Goal: Contribute content: Contribute content

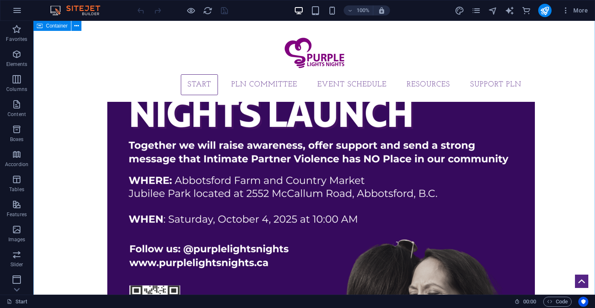
scroll to position [760, 0]
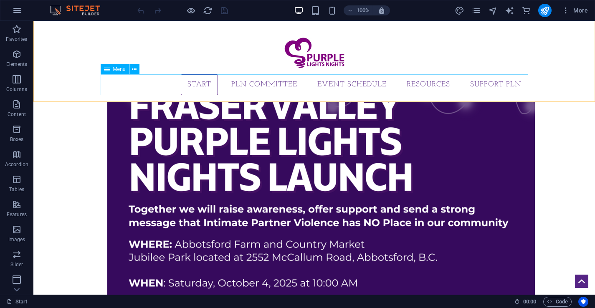
click at [258, 84] on nav "Start PLN Committee Event Schedule Resources Support PLN" at bounding box center [315, 84] width 428 height 21
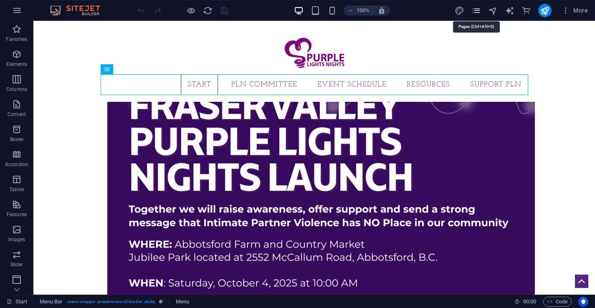
click at [476, 11] on icon "pages" at bounding box center [476, 11] width 10 height 10
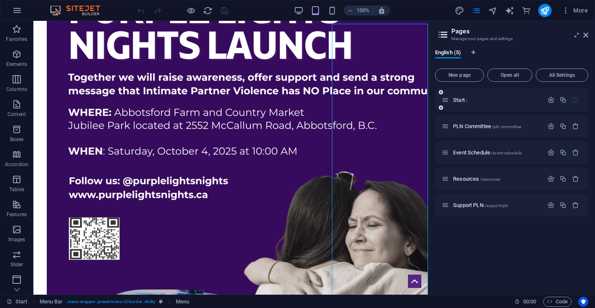
scroll to position [752, 0]
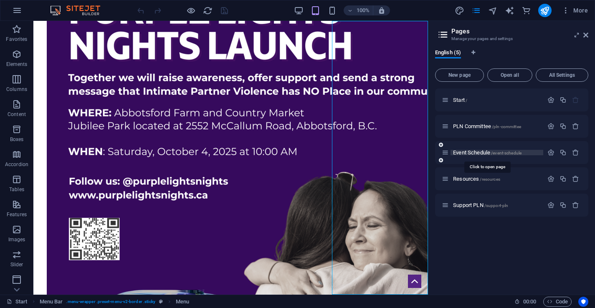
click at [476, 152] on span "Event Schedule /event-schedule" at bounding box center [487, 152] width 68 height 6
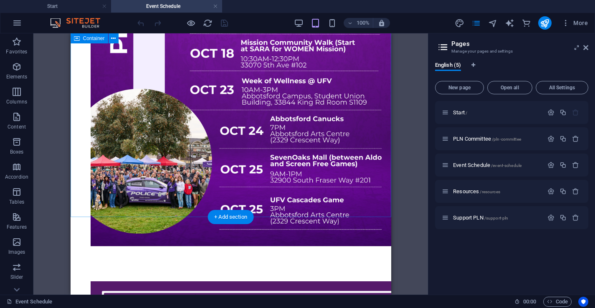
scroll to position [0, 0]
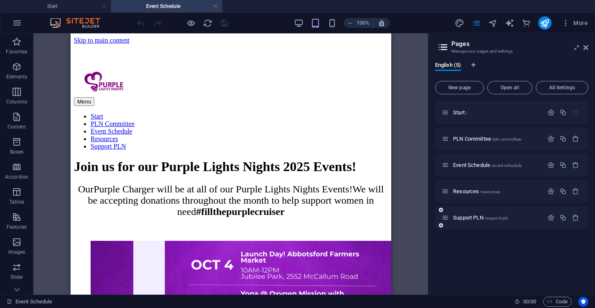
click at [509, 221] on div "Support PLN /support-pln" at bounding box center [492, 218] width 101 height 10
click at [454, 216] on span "Support PLN /support-pln" at bounding box center [480, 218] width 55 height 6
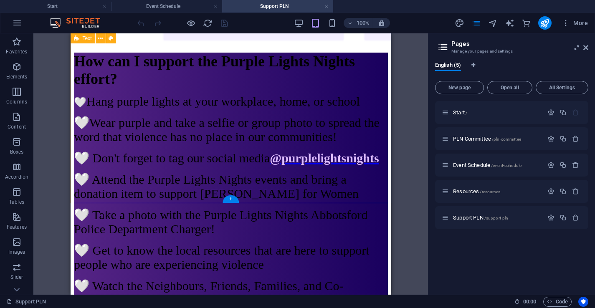
scroll to position [505, 0]
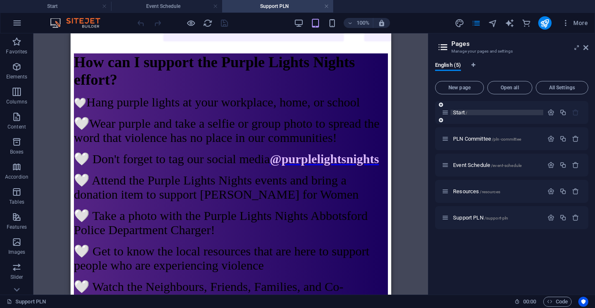
click at [458, 110] on span "Start /" at bounding box center [460, 112] width 14 height 6
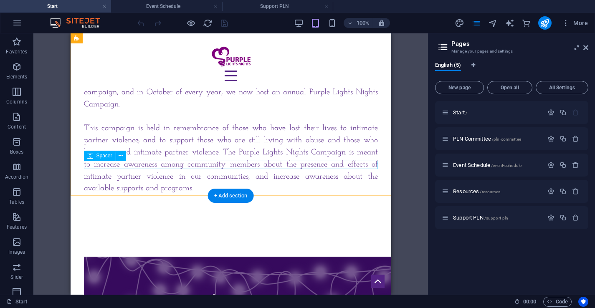
scroll to position [277, 0]
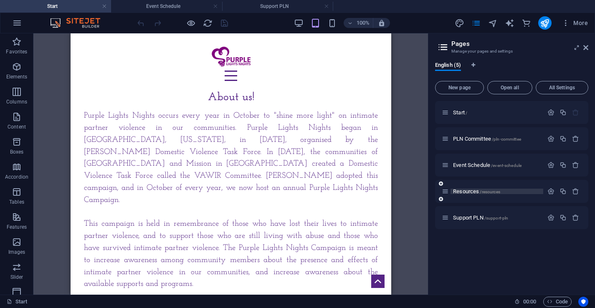
click at [470, 193] on span "Resources /resources" at bounding box center [476, 191] width 47 height 6
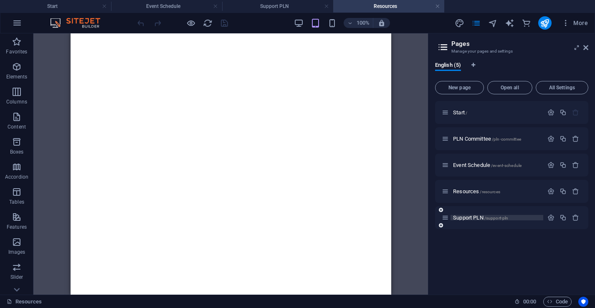
click at [466, 218] on span "Support PLN /support-pln" at bounding box center [480, 218] width 55 height 6
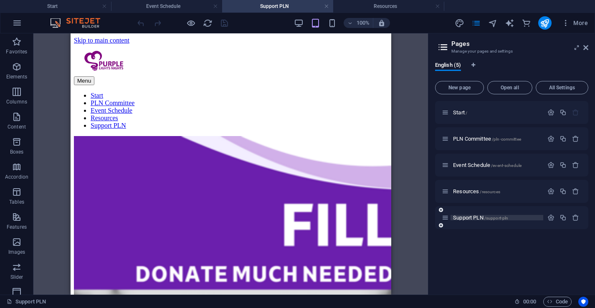
click at [464, 217] on span "Support PLN /support-pln" at bounding box center [480, 218] width 55 height 6
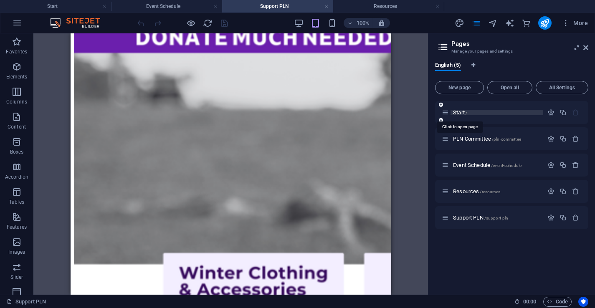
click at [460, 113] on span "Start /" at bounding box center [460, 112] width 14 height 6
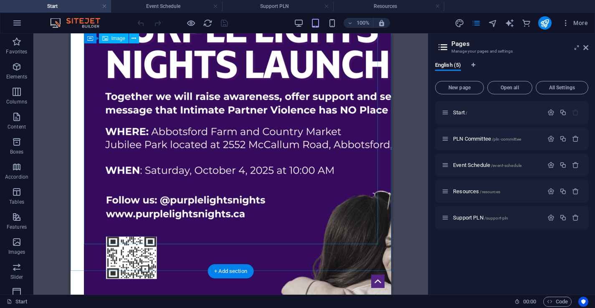
scroll to position [732, 0]
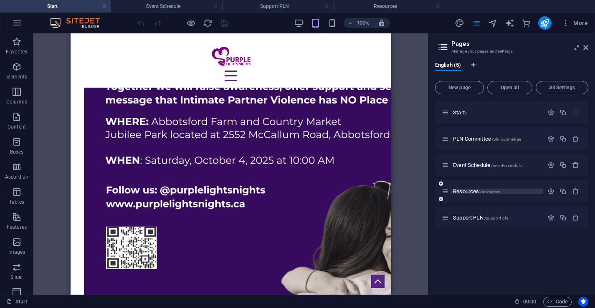
click at [466, 192] on span "Resources /resources" at bounding box center [476, 191] width 47 height 6
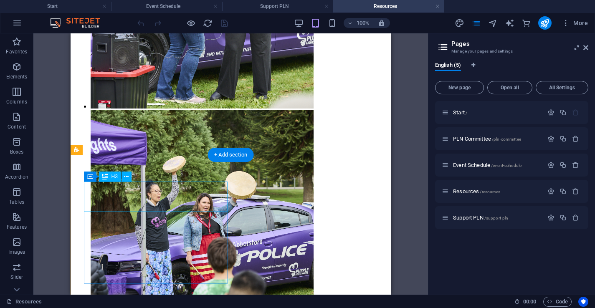
scroll to position [187, 0]
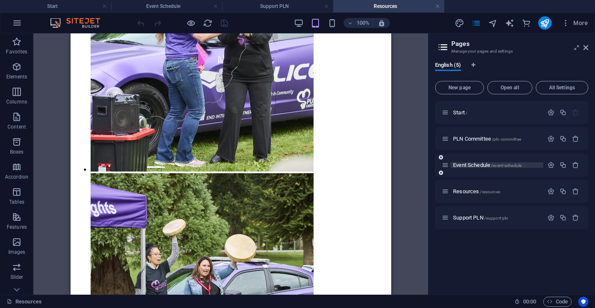
click at [462, 165] on span "Event Schedule /event-schedule" at bounding box center [487, 165] width 68 height 6
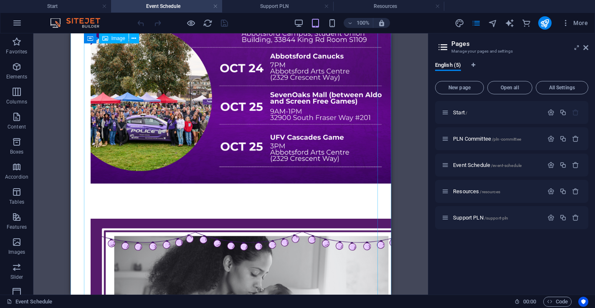
scroll to position [495, 0]
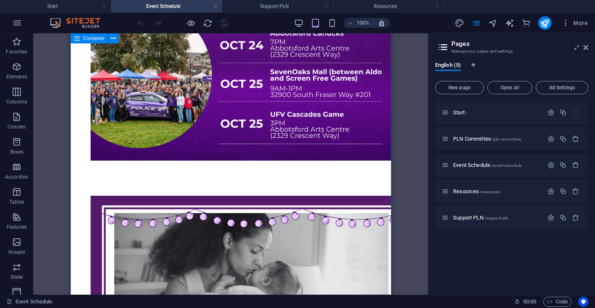
click at [81, 106] on div "Our Purple Charger will be at all of our Purple Lights Nights Events! We will b…" at bounding box center [230, 159] width 314 height 941
click at [116, 62] on button at bounding box center [119, 61] width 10 height 10
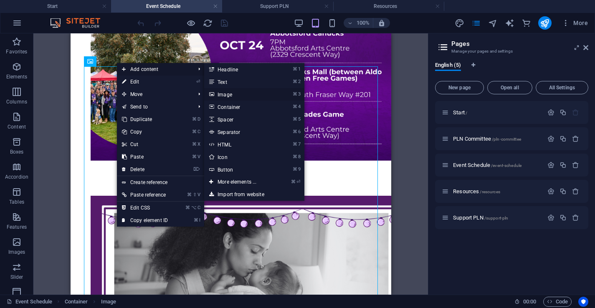
click at [230, 93] on link "⌘ 3 Image" at bounding box center [238, 94] width 69 height 13
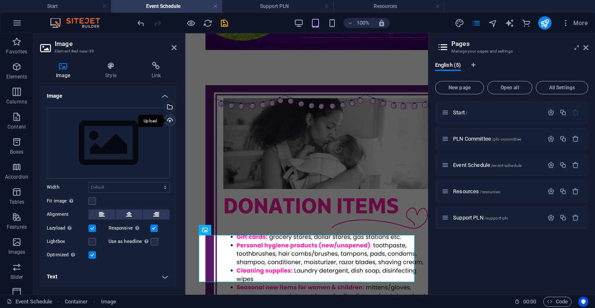
click at [169, 121] on div "Upload" at bounding box center [169, 121] width 13 height 13
click at [179, 52] on aside "Image Element #ed-new-39 Image Style Link Image Drag files here, click to choos…" at bounding box center [109, 163] width 152 height 261
click at [174, 48] on icon at bounding box center [174, 47] width 5 height 7
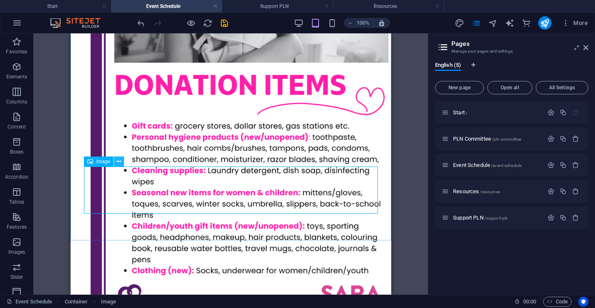
click at [118, 161] on icon at bounding box center [118, 161] width 5 height 9
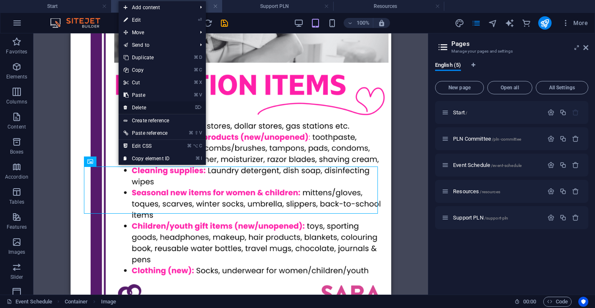
click at [148, 109] on link "⌦ Delete" at bounding box center [147, 107] width 56 height 13
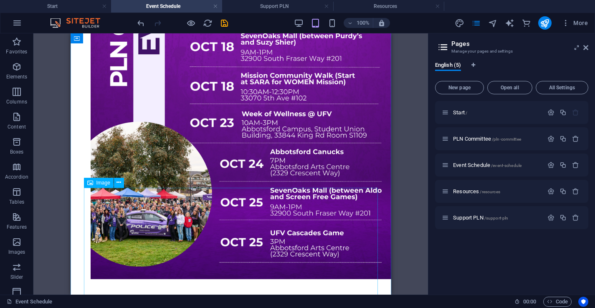
scroll to position [378, 0]
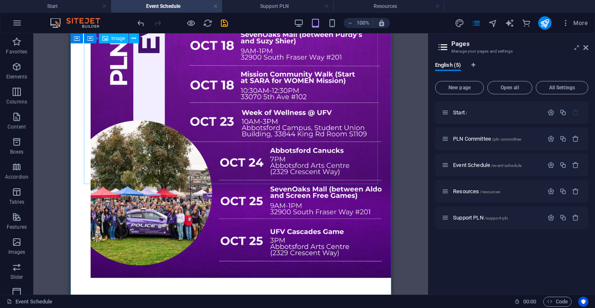
click at [119, 177] on figure at bounding box center [230, 71] width 314 height 450
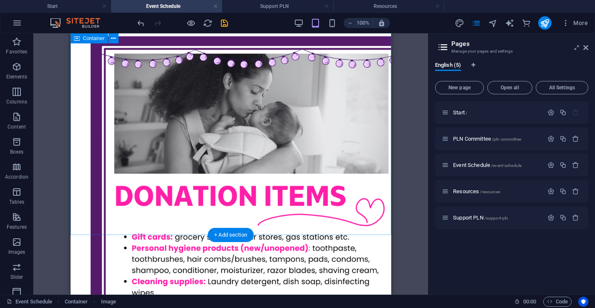
scroll to position [742, 0]
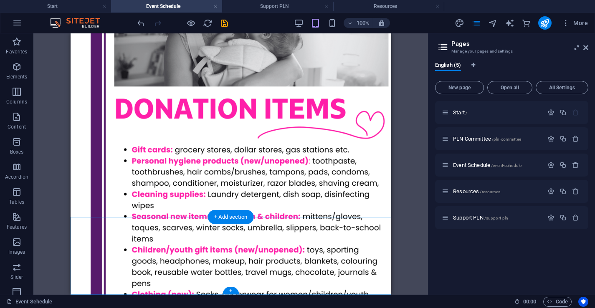
click at [226, 220] on div "+ Add section" at bounding box center [231, 217] width 46 height 14
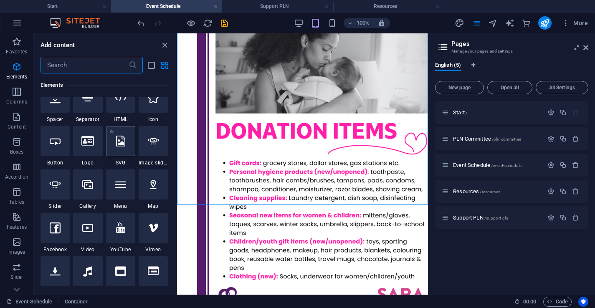
scroll to position [148, 0]
click at [97, 232] on div at bounding box center [87, 227] width 29 height 30
select select "%"
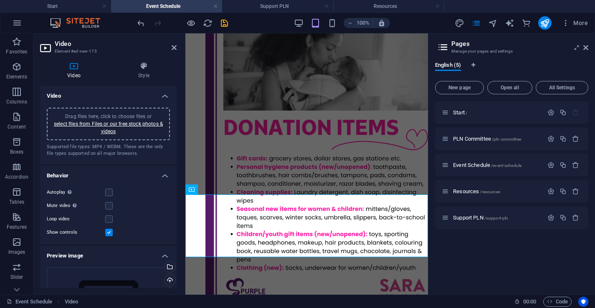
scroll to position [599, 0]
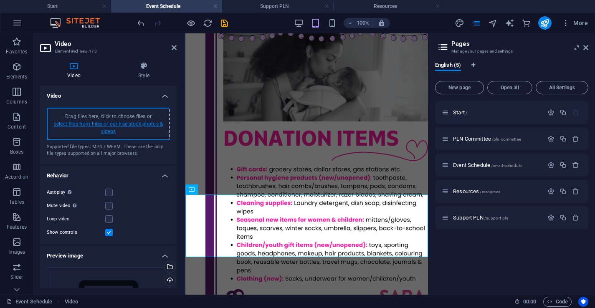
click at [131, 123] on link "select files from Files or our free stock photos & videos" at bounding box center [108, 127] width 109 height 13
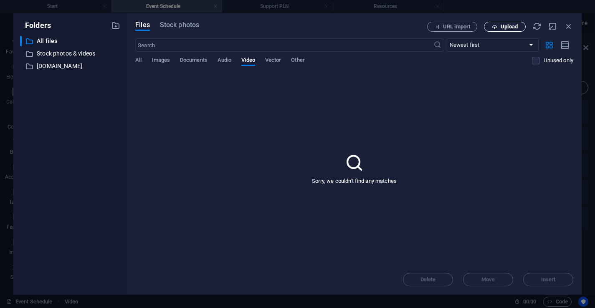
click at [504, 26] on span "Upload" at bounding box center [509, 26] width 17 height 5
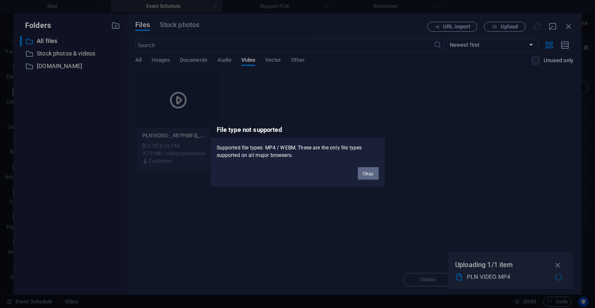
click at [366, 171] on button "Okay" at bounding box center [368, 173] width 21 height 13
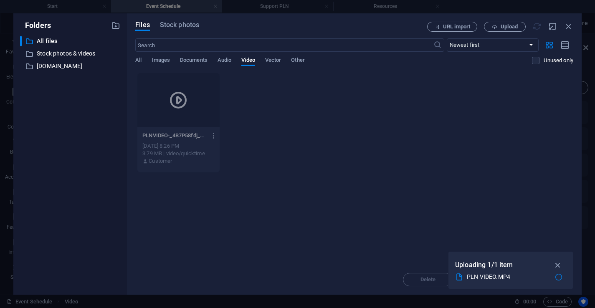
click at [215, 137] on icon "button" at bounding box center [214, 136] width 8 height 8
click at [207, 157] on h6 "Preview" at bounding box center [219, 157] width 35 height 10
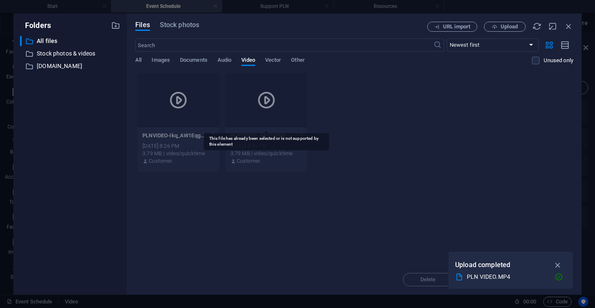
click at [286, 101] on div at bounding box center [266, 100] width 82 height 54
click at [560, 262] on icon "button" at bounding box center [558, 265] width 10 height 9
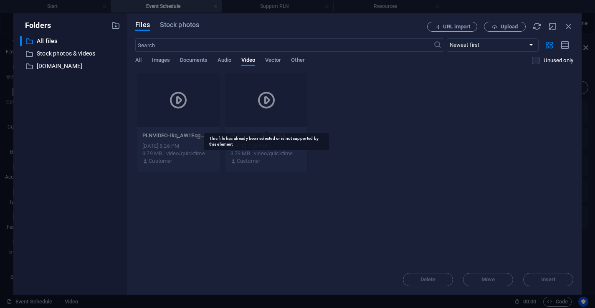
click at [248, 117] on div at bounding box center [266, 100] width 82 height 54
click at [249, 60] on span "Video" at bounding box center [247, 61] width 13 height 12
click at [490, 25] on span "Upload" at bounding box center [505, 26] width 34 height 5
click at [279, 156] on div "3.79 MB | video/quicktime" at bounding box center [266, 154] width 72 height 8
click at [184, 161] on div "Customer" at bounding box center [178, 161] width 72 height 8
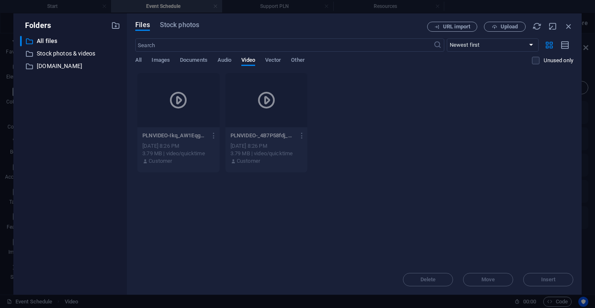
click at [184, 161] on div "Customer" at bounding box center [178, 161] width 72 height 8
click at [537, 27] on icon "button" at bounding box center [536, 26] width 9 height 9
click at [288, 160] on div "Customer" at bounding box center [266, 161] width 72 height 8
click at [301, 134] on icon "button" at bounding box center [302, 136] width 8 height 8
click at [367, 123] on div at bounding box center [297, 154] width 595 height 308
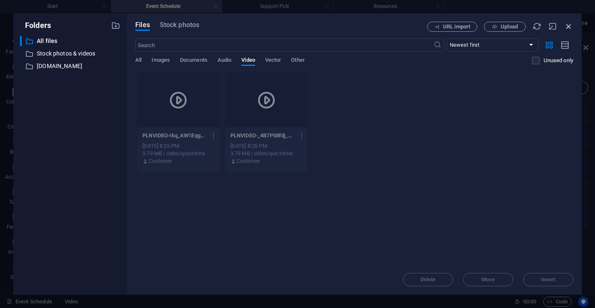
click at [570, 27] on icon "button" at bounding box center [568, 26] width 9 height 9
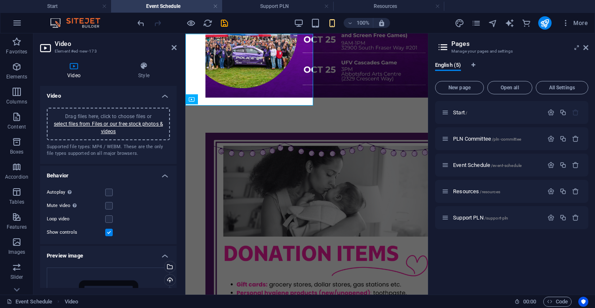
scroll to position [547, 0]
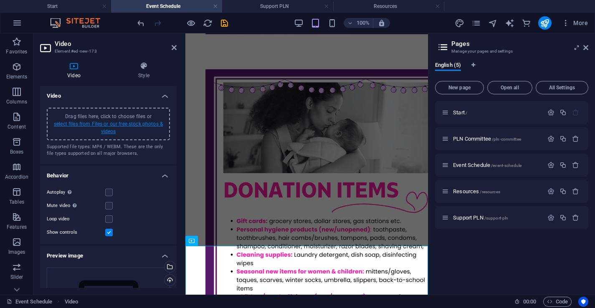
click at [108, 125] on link "select files from Files or our free stock photos & videos" at bounding box center [108, 127] width 109 height 13
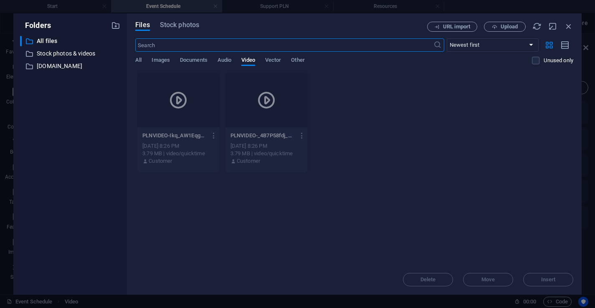
scroll to position [484, 0]
click at [506, 28] on span "Upload" at bounding box center [509, 26] width 17 height 5
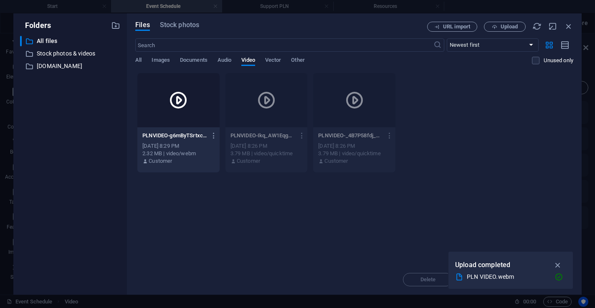
click at [190, 168] on div "PLNVIDEO-g6mByTSrtxc7-4ENgNwOkQ.webm PLNVIDEO-g6mByTSrtxc7-4ENgNwOkQ.webm [DATE…" at bounding box center [178, 148] width 82 height 43
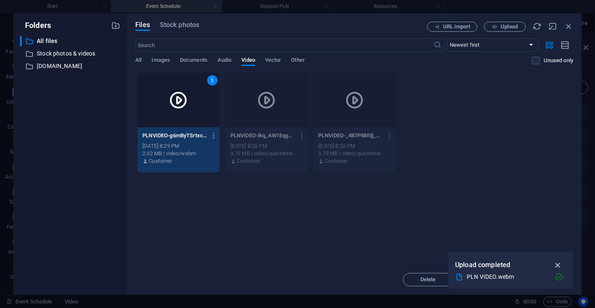
click at [560, 263] on icon "button" at bounding box center [558, 265] width 10 height 9
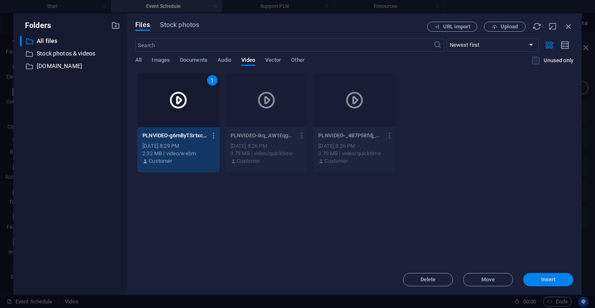
click at [554, 280] on span "Insert" at bounding box center [548, 279] width 15 height 5
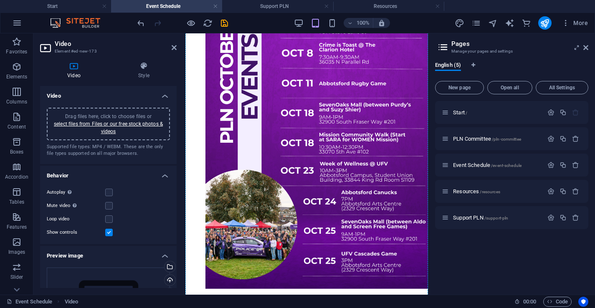
scroll to position [292, 0]
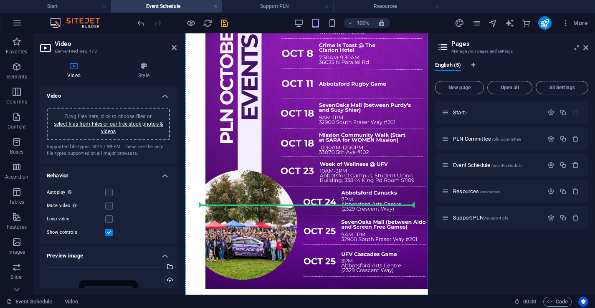
drag, startPoint x: 353, startPoint y: 167, endPoint x: 337, endPoint y: 194, distance: 31.7
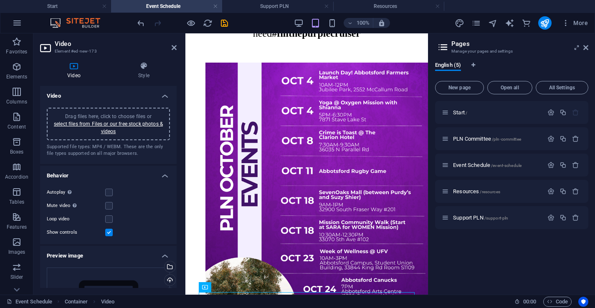
click at [337, 194] on figure at bounding box center [307, 220] width 236 height 349
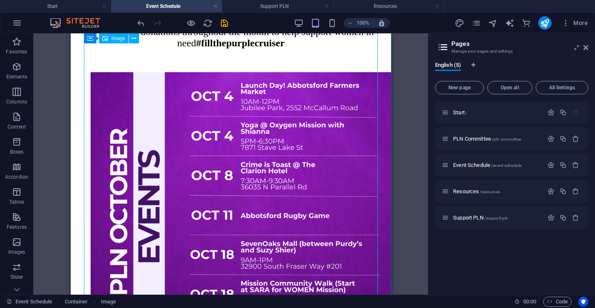
click at [300, 135] on figure at bounding box center [230, 281] width 314 height 450
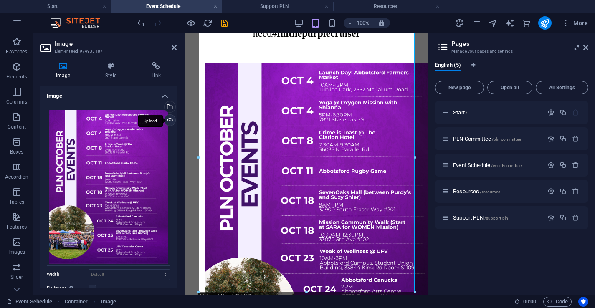
click at [172, 120] on div "Upload" at bounding box center [169, 121] width 13 height 13
click at [167, 117] on div "Upload" at bounding box center [169, 121] width 13 height 13
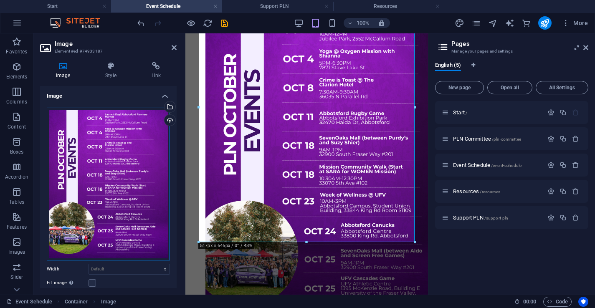
click at [150, 192] on div "Drag files here, click to choose files or select files from Files or our free s…" at bounding box center [108, 184] width 123 height 153
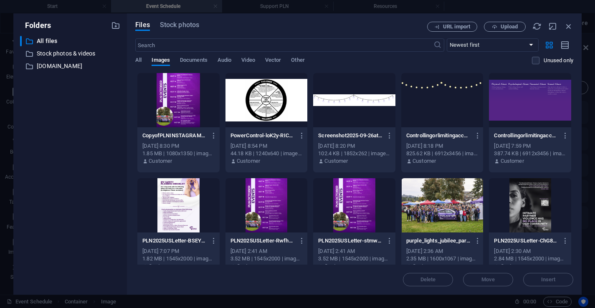
click at [150, 192] on div at bounding box center [178, 205] width 82 height 54
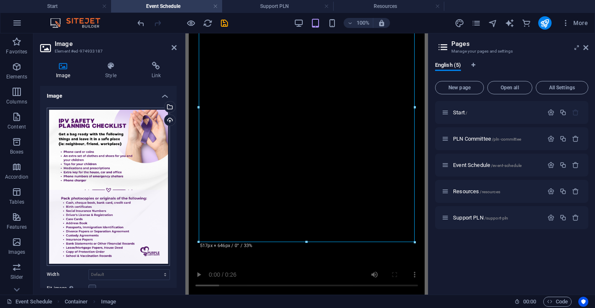
scroll to position [219, 0]
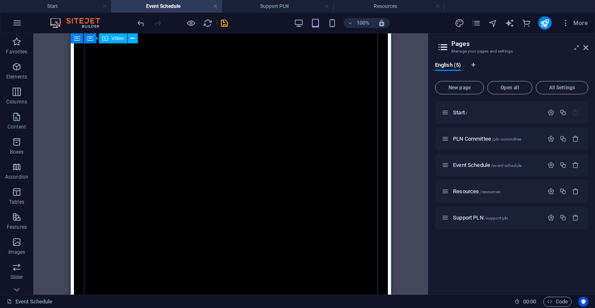
click at [142, 168] on figure at bounding box center [230, 205] width 314 height 400
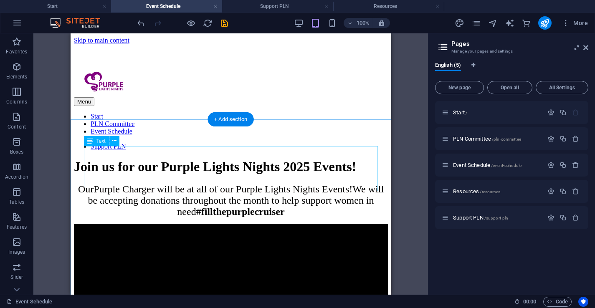
scroll to position [1, 0]
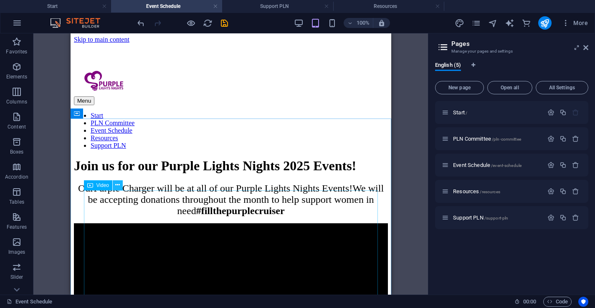
click at [116, 188] on icon at bounding box center [117, 185] width 5 height 9
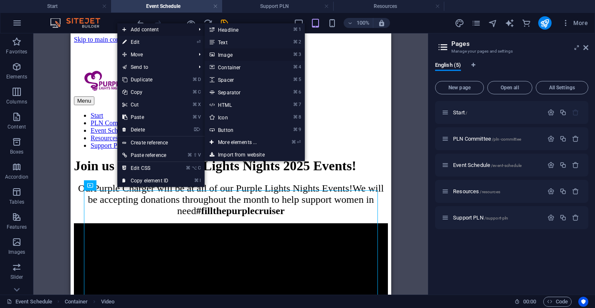
click at [234, 56] on link "⌘ 3 Image" at bounding box center [239, 54] width 69 height 13
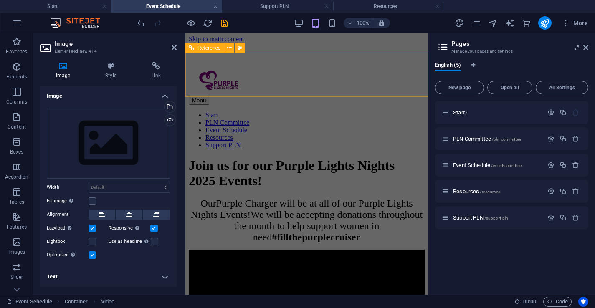
scroll to position [360, 0]
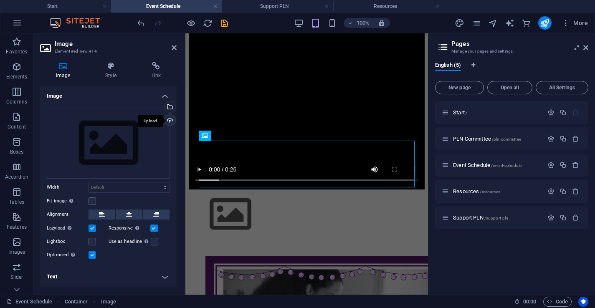
click at [171, 119] on div "Upload" at bounding box center [169, 121] width 13 height 13
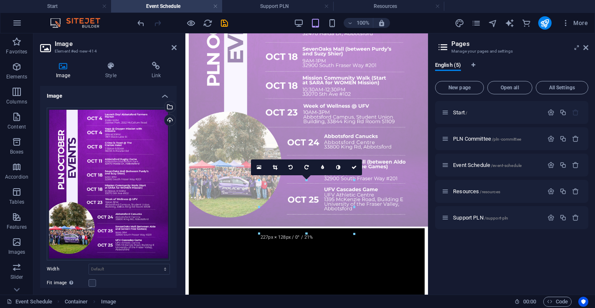
scroll to position [321, 0]
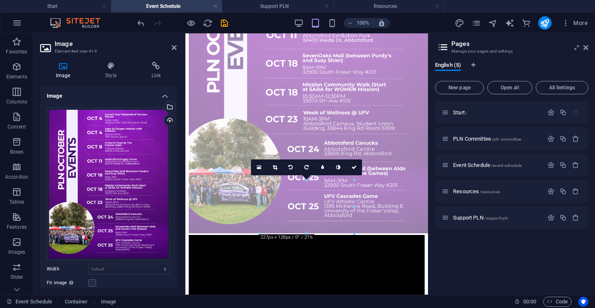
drag, startPoint x: 222, startPoint y: 161, endPoint x: 223, endPoint y: 114, distance: 46.8
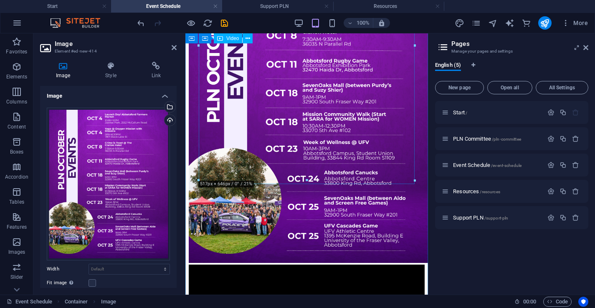
scroll to position [290, 0]
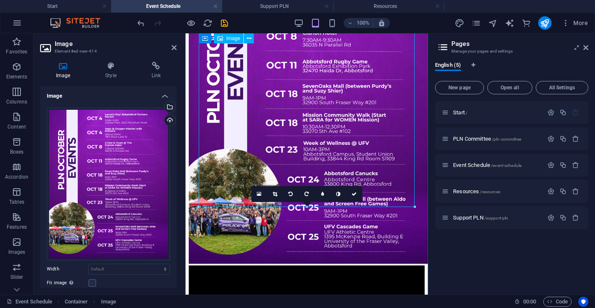
click at [223, 114] on figure at bounding box center [307, 113] width 236 height 305
click at [117, 66] on icon at bounding box center [110, 66] width 43 height 8
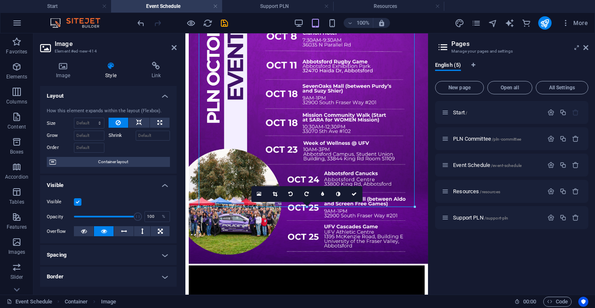
scroll to position [151, 0]
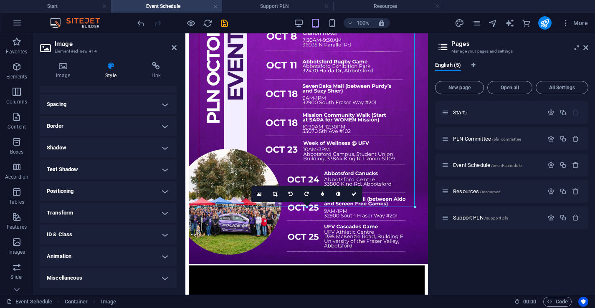
click at [70, 126] on h4 "Border" at bounding box center [108, 126] width 137 height 20
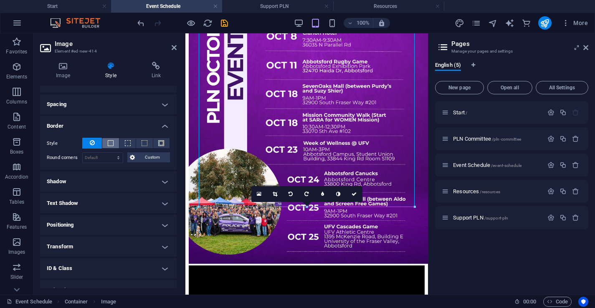
click at [109, 145] on span at bounding box center [111, 143] width 6 height 6
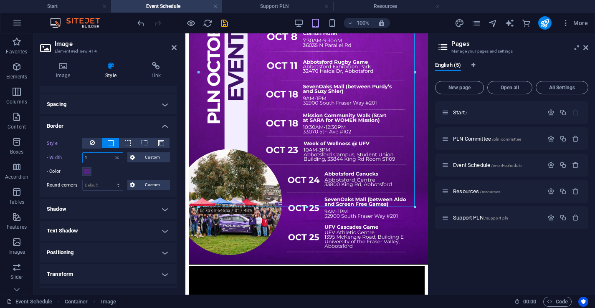
click at [101, 158] on input "1" at bounding box center [103, 158] width 40 height 10
type input "50"
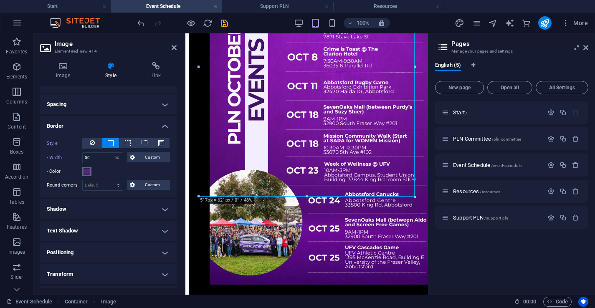
click at [88, 172] on span at bounding box center [87, 171] width 7 height 7
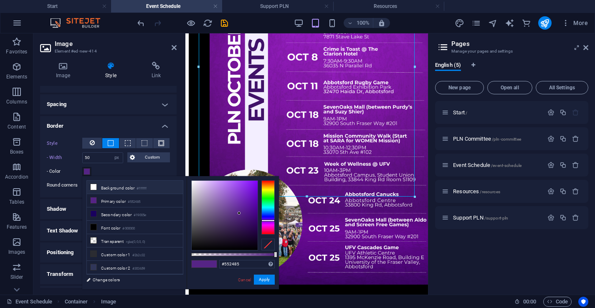
click at [108, 188] on li "Background color #ffffff" at bounding box center [135, 187] width 96 height 13
type input "#ffffff"
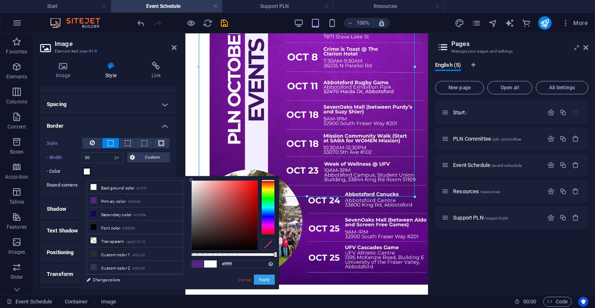
click at [262, 280] on button "Apply" at bounding box center [264, 280] width 21 height 10
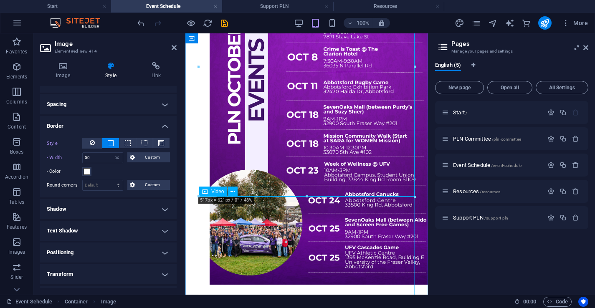
select select "%"
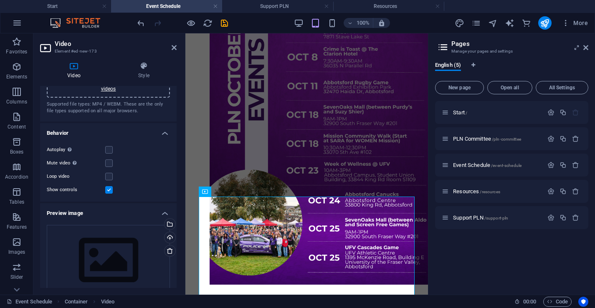
scroll to position [0, 0]
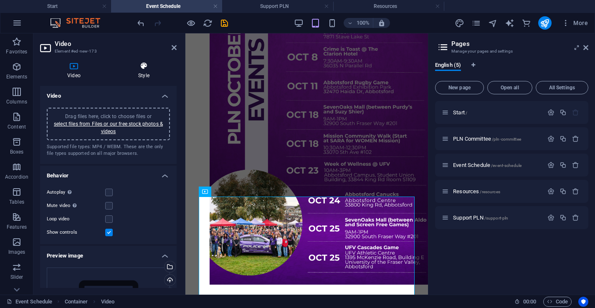
click at [137, 66] on icon at bounding box center [144, 66] width 66 height 8
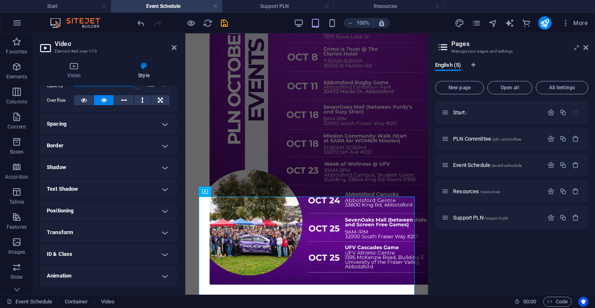
scroll to position [132, 0]
click at [67, 143] on h4 "Border" at bounding box center [108, 145] width 137 height 20
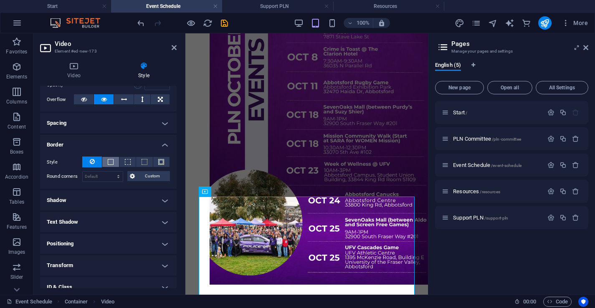
click at [113, 166] on button at bounding box center [110, 162] width 16 height 10
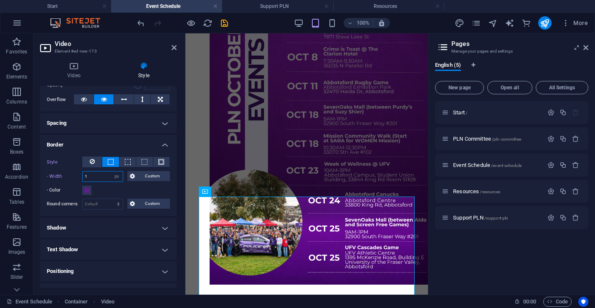
click at [95, 178] on input "1" at bounding box center [103, 177] width 40 height 10
type input "3"
type input "40"
click at [86, 190] on span at bounding box center [87, 190] width 7 height 7
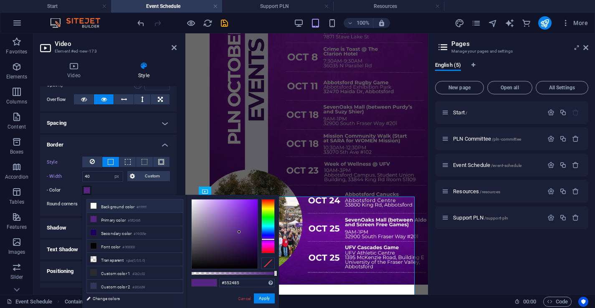
click at [123, 204] on li "Background color #ffffff" at bounding box center [135, 206] width 96 height 13
type input "#ffffff"
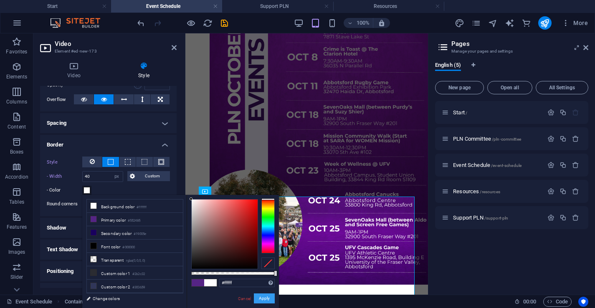
click at [263, 297] on button "Apply" at bounding box center [264, 299] width 21 height 10
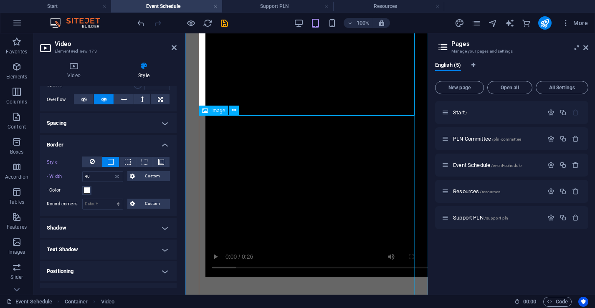
scroll to position [751, 0]
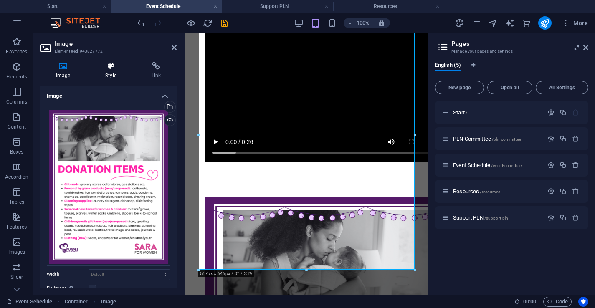
click at [111, 70] on icon at bounding box center [110, 66] width 43 height 8
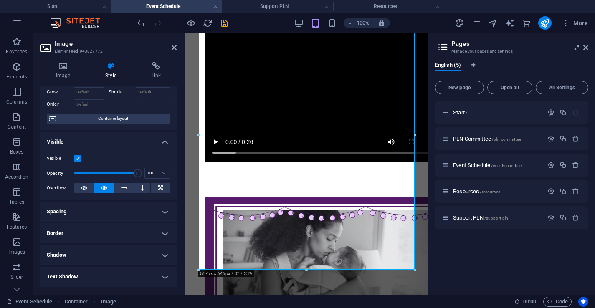
scroll to position [46, 0]
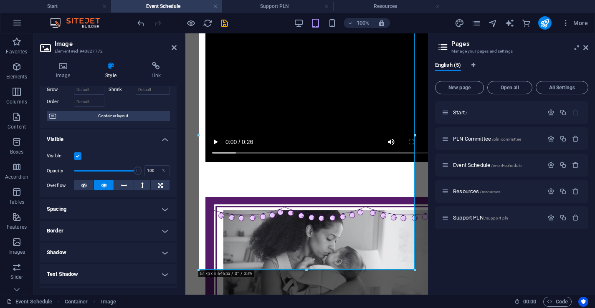
click at [89, 233] on h4 "Border" at bounding box center [108, 231] width 137 height 20
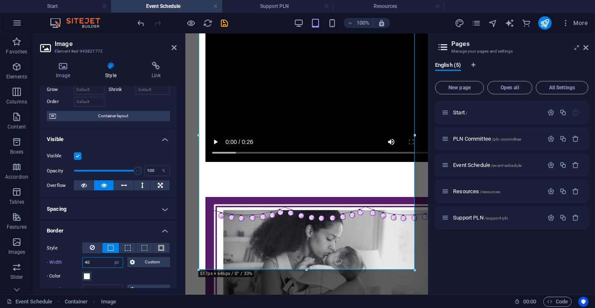
click at [95, 258] on input "40" at bounding box center [103, 263] width 40 height 10
type input "50"
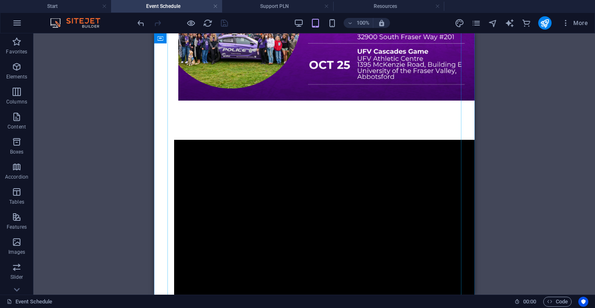
scroll to position [546, 0]
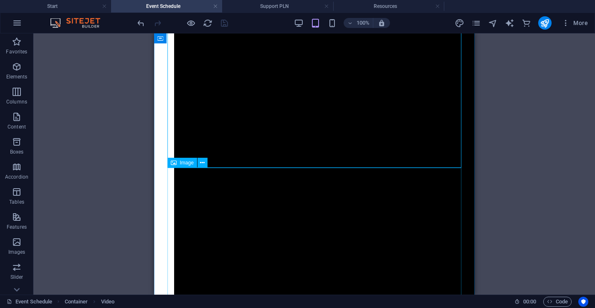
scroll to position [753, 0]
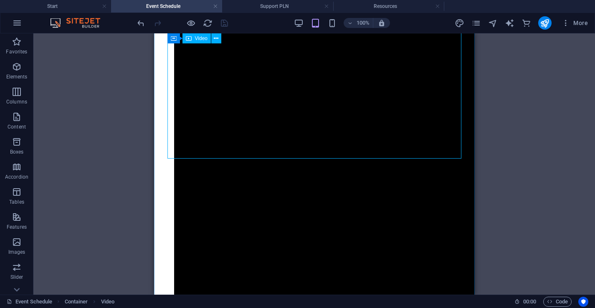
click at [193, 124] on figure at bounding box center [314, 132] width 314 height 433
click at [192, 120] on figure at bounding box center [314, 132] width 314 height 433
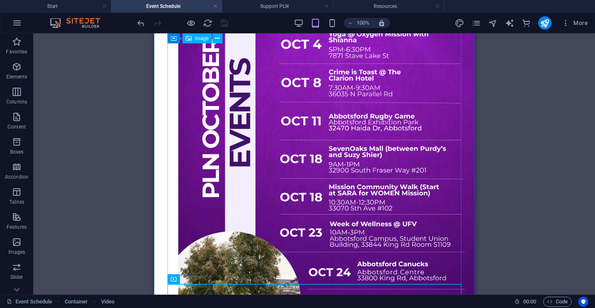
scroll to position [0, 0]
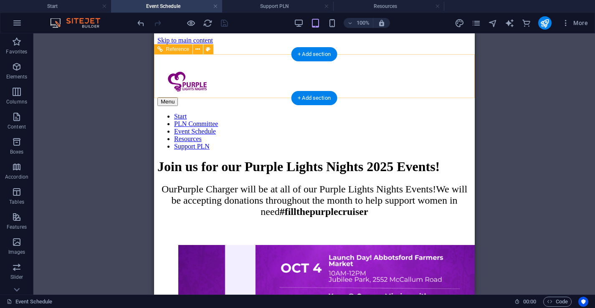
click at [458, 97] on div "Menu" at bounding box center [314, 101] width 314 height 9
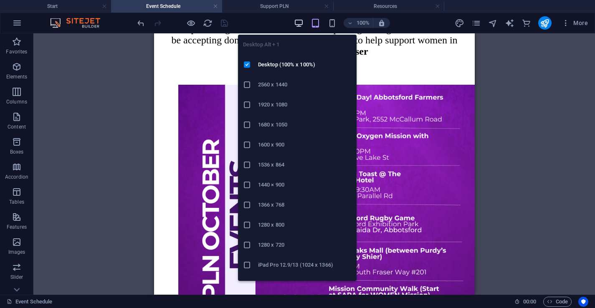
click at [296, 20] on icon "button" at bounding box center [299, 23] width 10 height 10
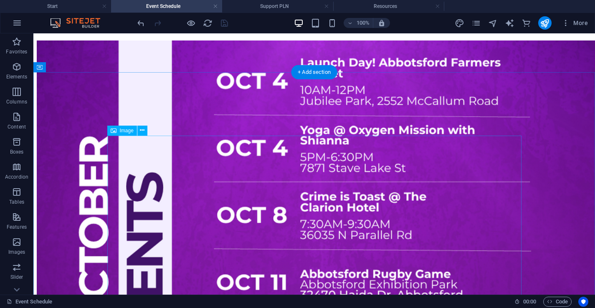
scroll to position [210, 0]
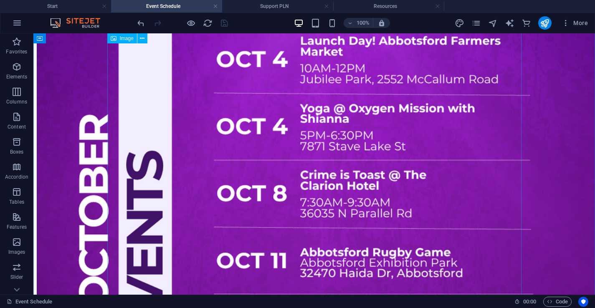
select select "px"
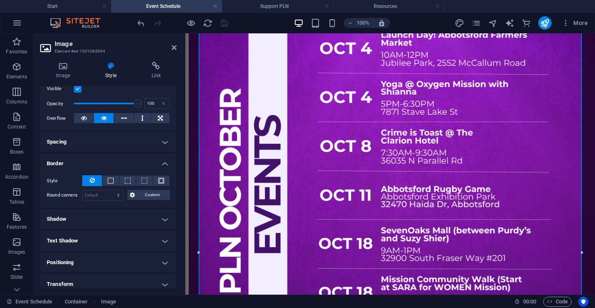
scroll to position [123, 0]
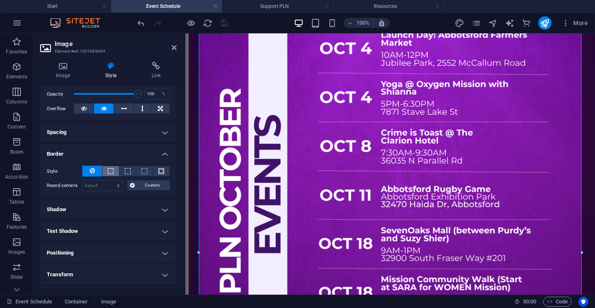
click at [110, 172] on span at bounding box center [111, 171] width 6 height 6
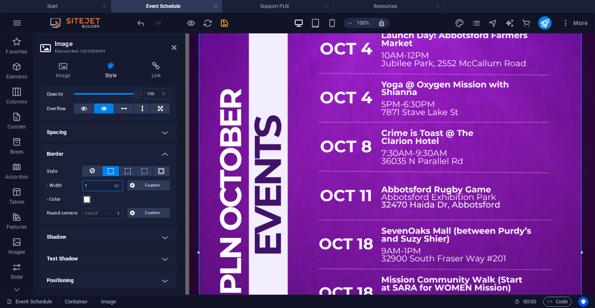
click at [97, 181] on input "1" at bounding box center [103, 186] width 40 height 10
type input "50"
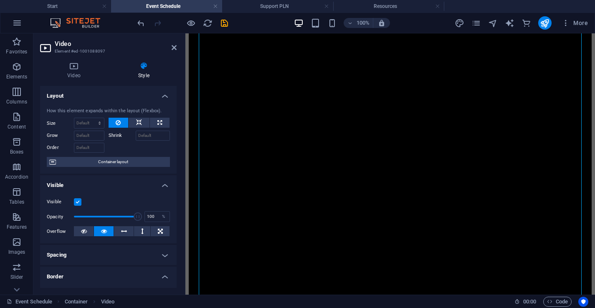
scroll to position [160, 0]
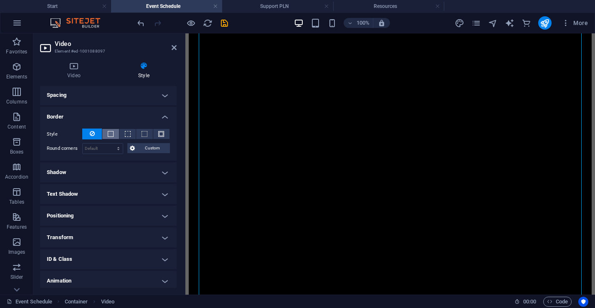
click at [109, 135] on span at bounding box center [111, 134] width 6 height 6
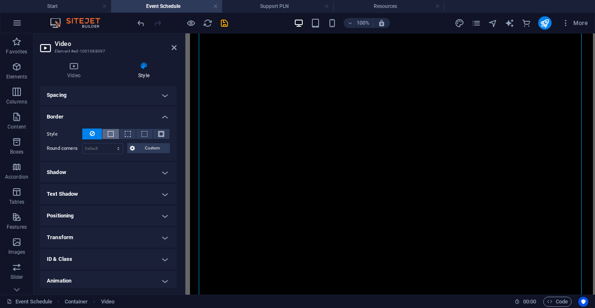
scroll to position [765, 0]
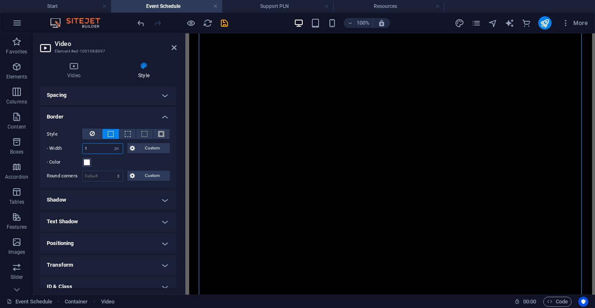
click at [103, 147] on input "1" at bounding box center [103, 149] width 40 height 10
type input "40"
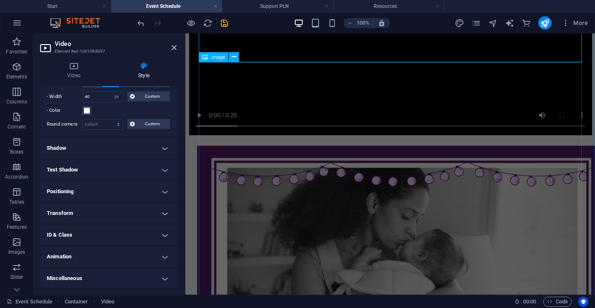
scroll to position [1124, 0]
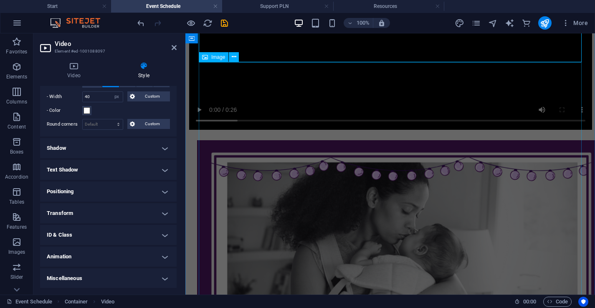
select select "px"
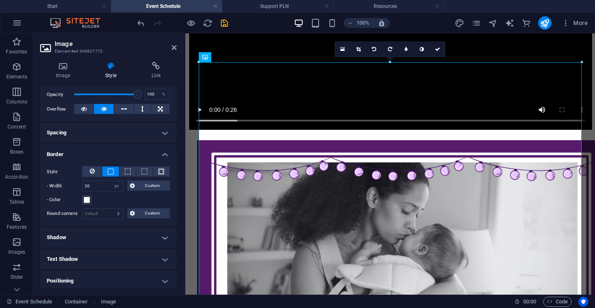
scroll to position [145, 0]
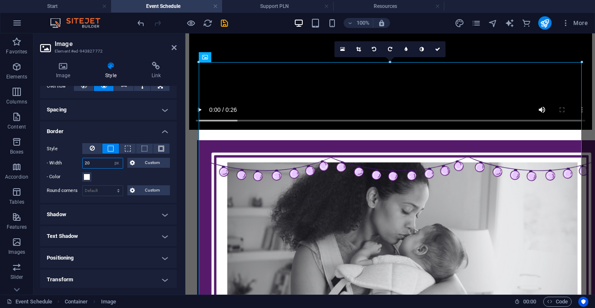
click at [95, 164] on input "20" at bounding box center [103, 163] width 40 height 10
type input "50"
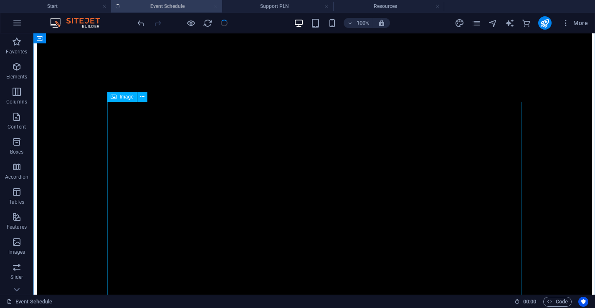
select select "px"
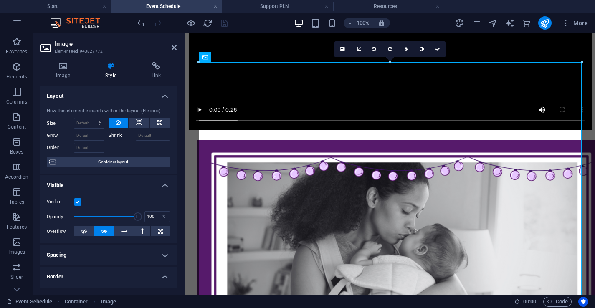
scroll to position [182, 0]
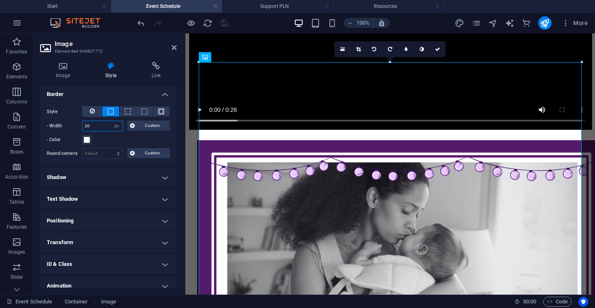
click at [98, 125] on input "20" at bounding box center [103, 126] width 40 height 10
type input "50"
click at [103, 129] on input "50" at bounding box center [103, 126] width 40 height 10
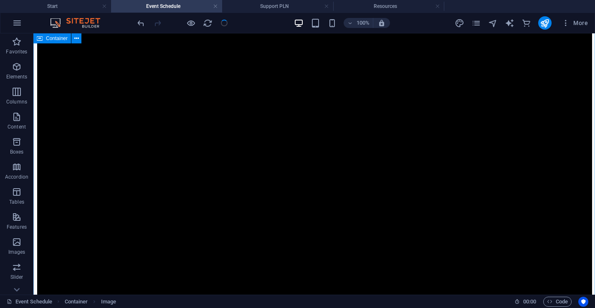
scroll to position [1164, 0]
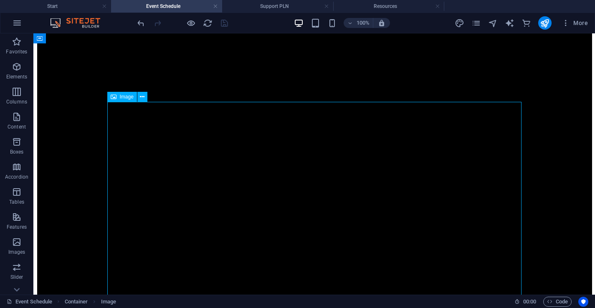
select select "px"
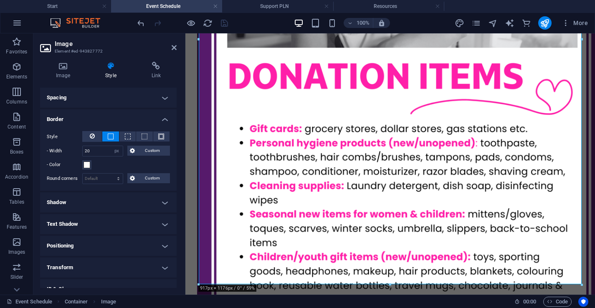
scroll to position [158, 0]
click at [111, 150] on select "auto px rem % vh vw Custom" at bounding box center [117, 151] width 12 height 10
click at [111, 146] on select "auto px rem % vh vw Custom" at bounding box center [117, 151] width 12 height 10
click at [99, 152] on input "20" at bounding box center [103, 151] width 40 height 10
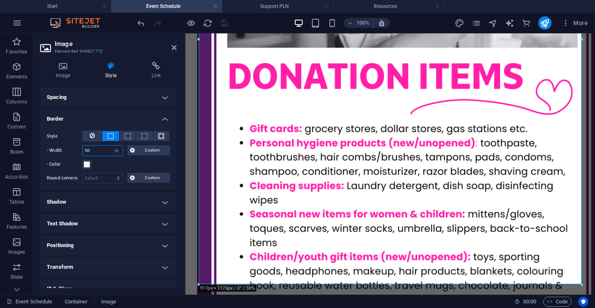
type input "50"
click at [154, 153] on span "Custom" at bounding box center [152, 150] width 30 height 10
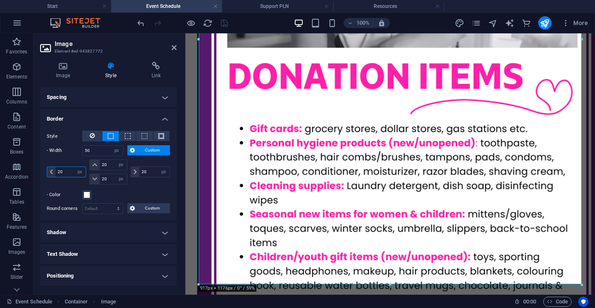
click at [67, 172] on input "20" at bounding box center [71, 172] width 30 height 10
type input "50"
select select "DISABLED_OPTION_VALUE"
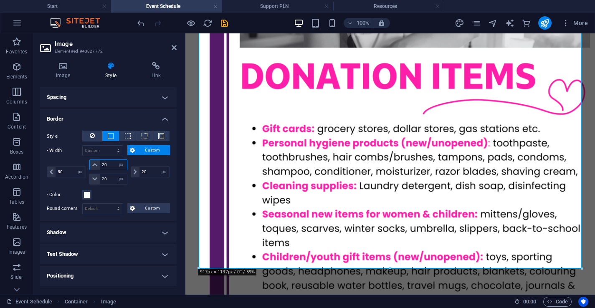
click at [107, 165] on input "20" at bounding box center [113, 165] width 27 height 10
type input "50"
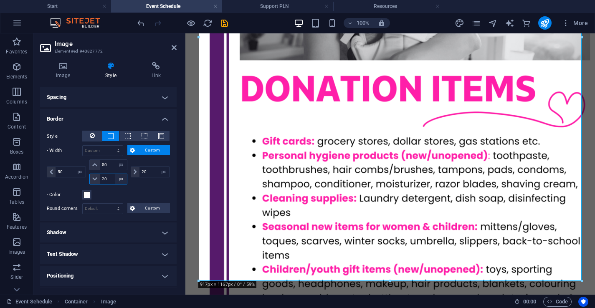
click at [115, 176] on select "auto px rem % vh vw" at bounding box center [121, 179] width 12 height 10
click at [115, 174] on select "auto px rem % vh vw" at bounding box center [121, 179] width 12 height 10
click at [109, 180] on input "20" at bounding box center [113, 179] width 27 height 10
type input "50"
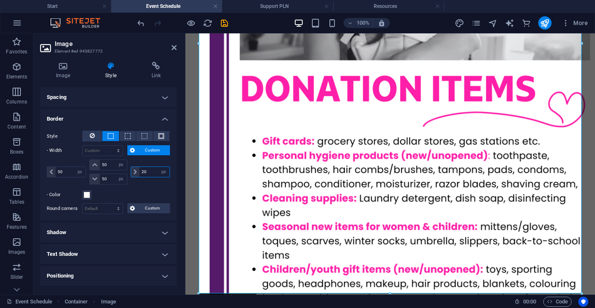
click at [141, 175] on input "20" at bounding box center [154, 172] width 30 height 10
type input "50"
select select "px"
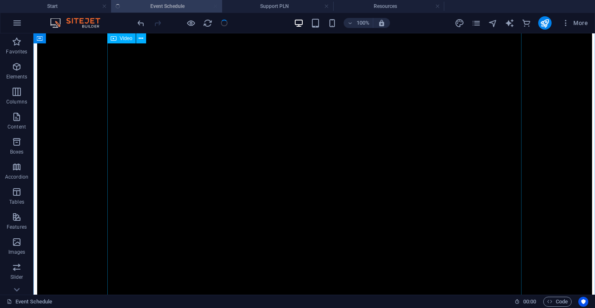
select select "px"
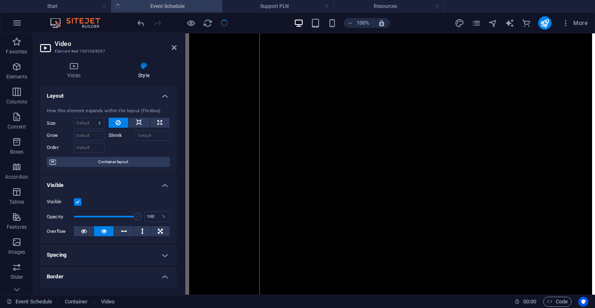
type input "1"
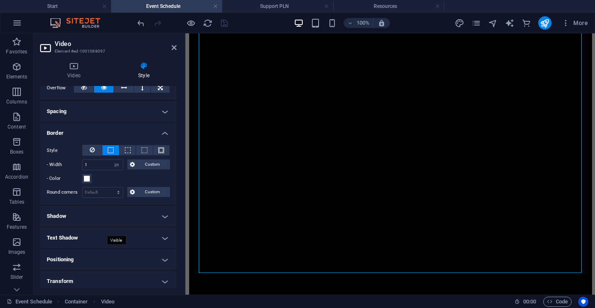
scroll to position [145, 0]
click at [107, 164] on input "1" at bounding box center [103, 164] width 40 height 10
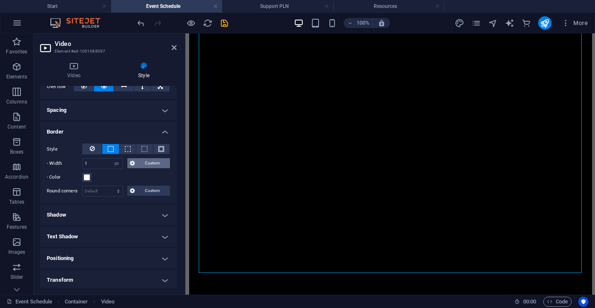
click at [138, 165] on span "Custom" at bounding box center [152, 163] width 30 height 10
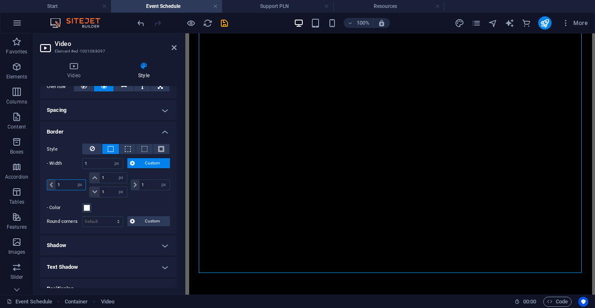
click at [67, 186] on input "1" at bounding box center [71, 185] width 30 height 10
type input "40"
select select "DISABLED_OPTION_VALUE"
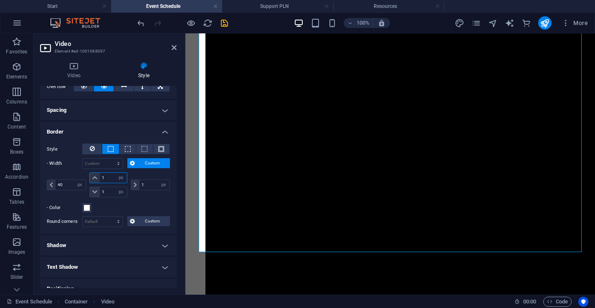
click at [111, 174] on input "1" at bounding box center [113, 178] width 27 height 10
type input "40"
click at [112, 190] on input "1" at bounding box center [113, 192] width 27 height 10
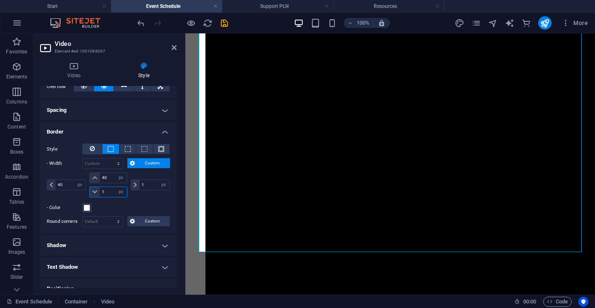
click at [112, 190] on input "1" at bounding box center [113, 192] width 27 height 10
type input "40"
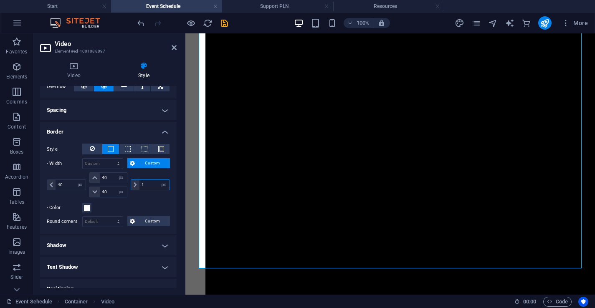
click at [148, 188] on input "1" at bounding box center [154, 185] width 30 height 10
type input "40"
select select "px"
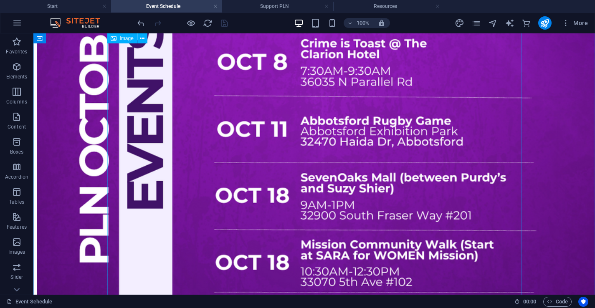
scroll to position [343, 0]
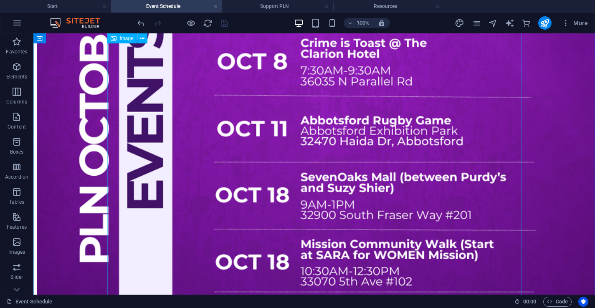
click at [283, 168] on figure at bounding box center [314, 238] width 555 height 704
select select "px"
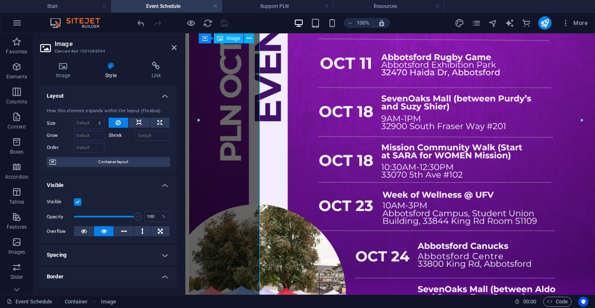
type input "1"
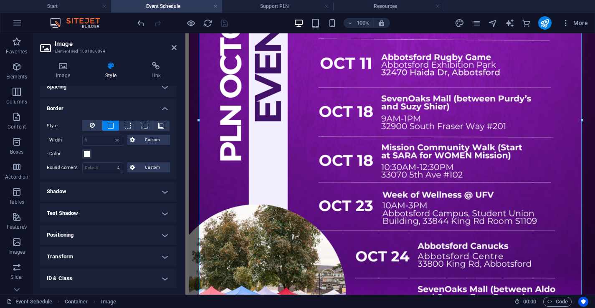
scroll to position [168, 0]
click at [98, 139] on input "1" at bounding box center [103, 141] width 40 height 10
click at [145, 139] on span "Custom" at bounding box center [152, 140] width 30 height 10
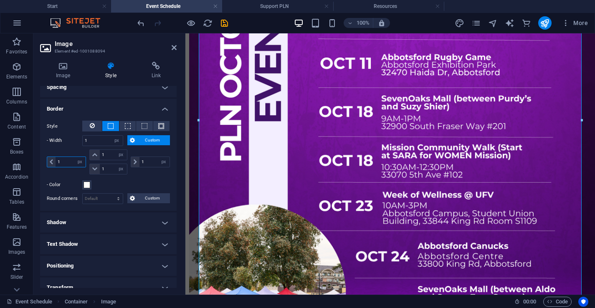
click at [65, 163] on input "1" at bounding box center [71, 162] width 30 height 10
type input "50"
select select "DISABLED_OPTION_VALUE"
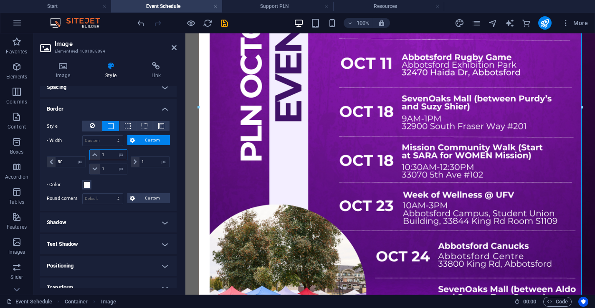
click at [107, 156] on input "1" at bounding box center [113, 155] width 27 height 10
type input "50"
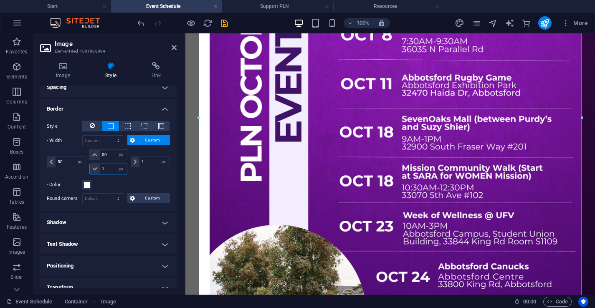
click at [109, 165] on input "1" at bounding box center [113, 169] width 27 height 10
type input "50"
click at [147, 160] on input "1" at bounding box center [154, 162] width 30 height 10
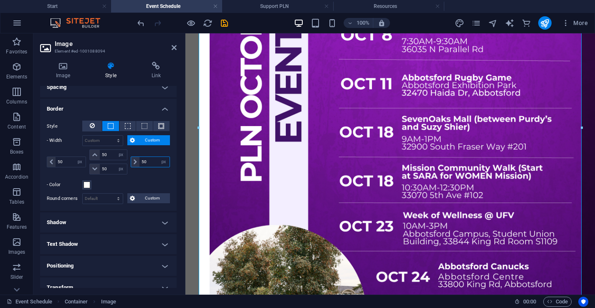
type input "50"
select select "px"
click at [263, 185] on figure at bounding box center [390, 163] width 403 height 555
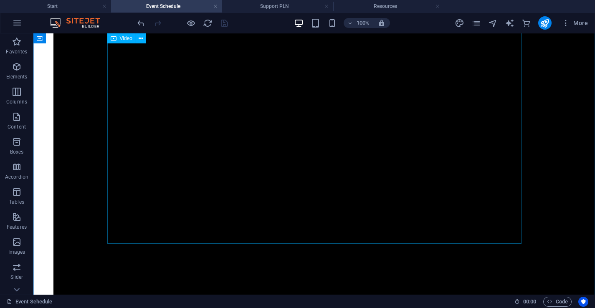
scroll to position [996, 0]
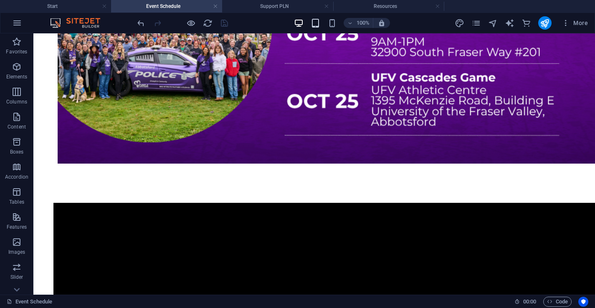
click at [315, 19] on icon "button" at bounding box center [316, 23] width 10 height 10
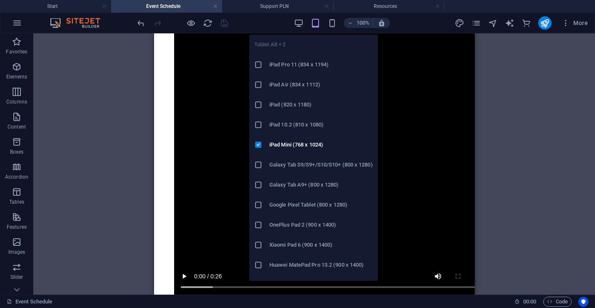
scroll to position [780, 0]
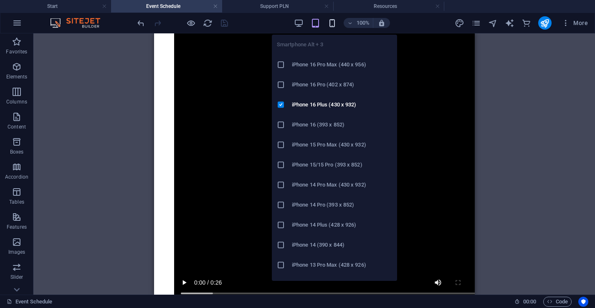
click at [334, 22] on icon "button" at bounding box center [332, 23] width 10 height 10
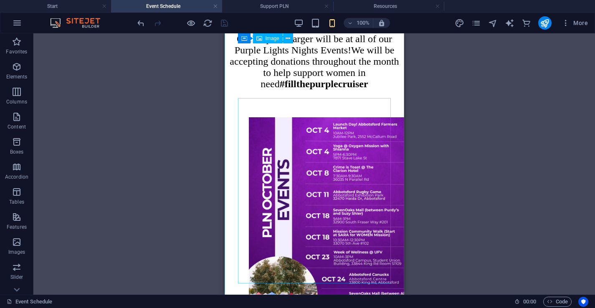
scroll to position [0, 0]
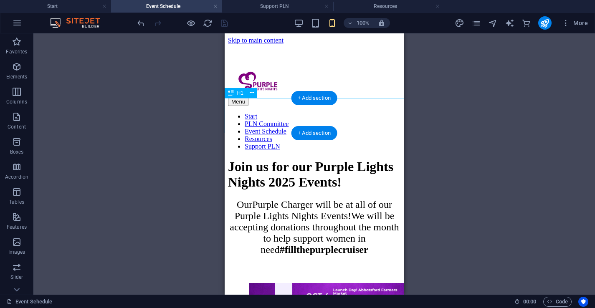
click at [349, 159] on div "Join us for our Purple Lights Nights 2025 Events!" at bounding box center [314, 174] width 173 height 31
click at [254, 159] on div "Join us for our Purple Lights Nights 2025 Events!" at bounding box center [314, 174] width 173 height 31
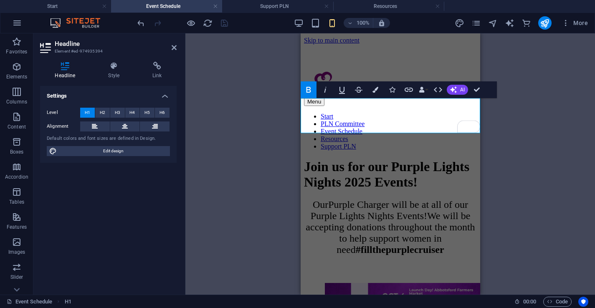
click at [115, 84] on div "Headline Style Link Settings Level H1 H2 H3 H4 H5 H6 Alignment Default colors a…" at bounding box center [108, 175] width 137 height 226
click at [114, 74] on h4 "Style" at bounding box center [116, 71] width 44 height 18
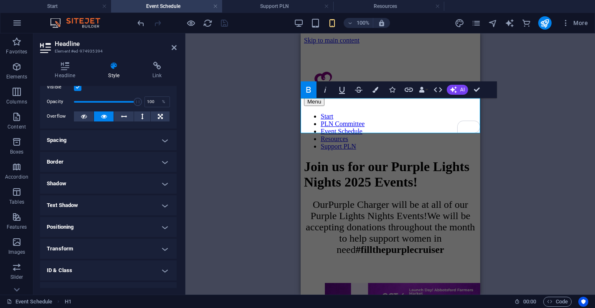
scroll to position [27, 0]
click at [93, 160] on h4 "Border" at bounding box center [108, 161] width 137 height 20
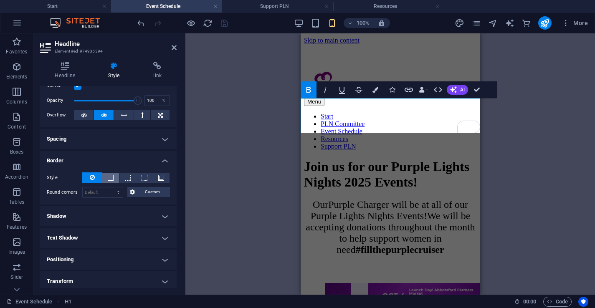
click at [108, 179] on span at bounding box center [111, 178] width 6 height 6
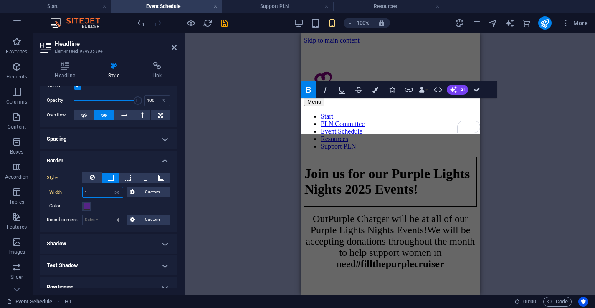
click at [103, 192] on input "1" at bounding box center [103, 192] width 40 height 10
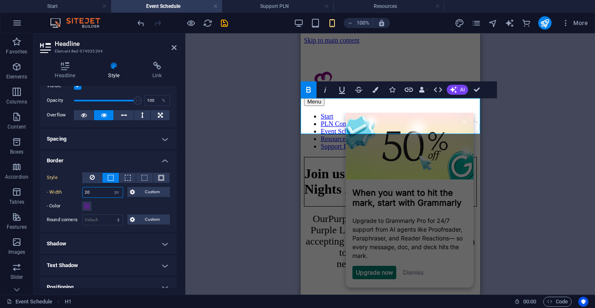
type input "20"
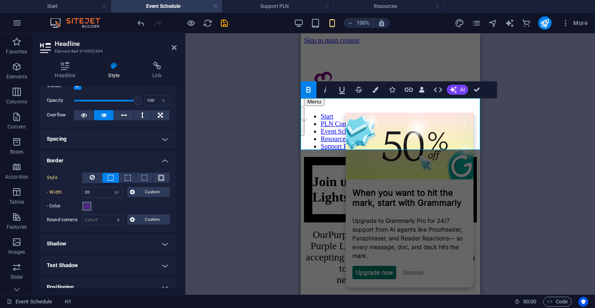
click at [87, 207] on span at bounding box center [87, 206] width 7 height 7
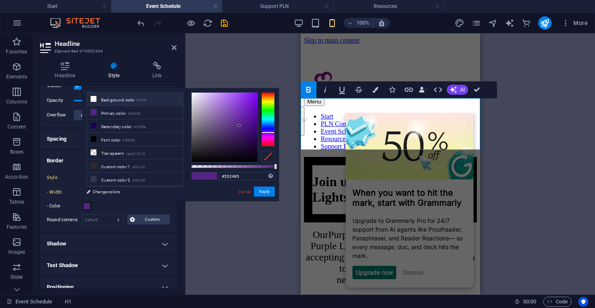
click at [94, 96] on span at bounding box center [93, 99] width 7 height 7
type input "#ffffff"
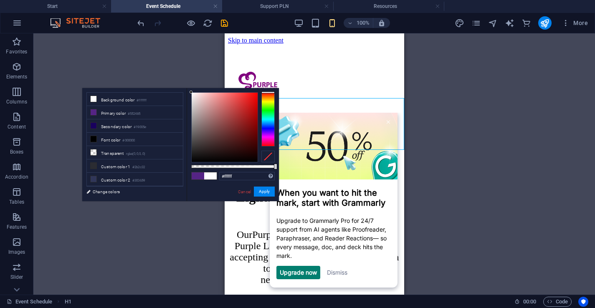
click at [423, 128] on div "H1 Image Container Text Container Image Spacer Reference Container Text Image C…" at bounding box center [314, 163] width 562 height 261
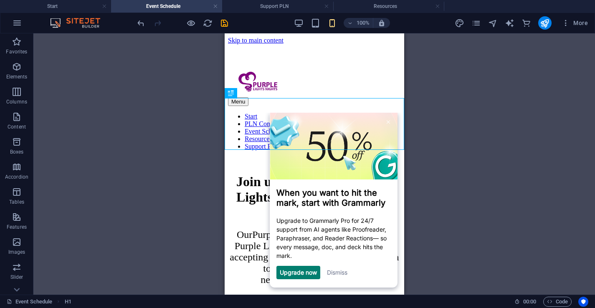
click at [336, 276] on link "Dismiss" at bounding box center [337, 272] width 20 height 7
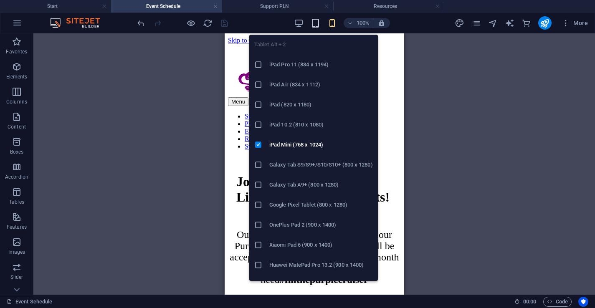
click at [319, 22] on icon "button" at bounding box center [316, 23] width 10 height 10
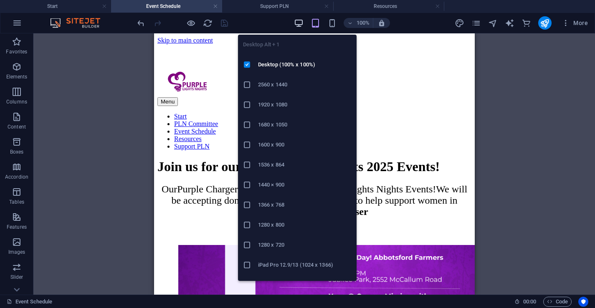
click at [299, 21] on icon "button" at bounding box center [299, 23] width 10 height 10
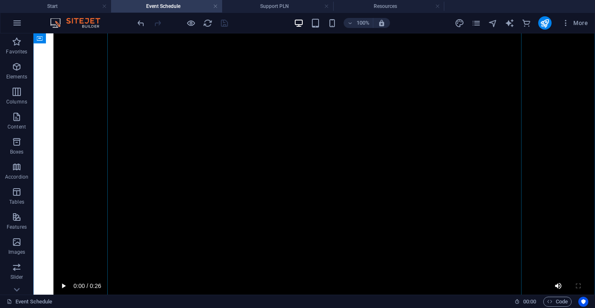
scroll to position [1600, 0]
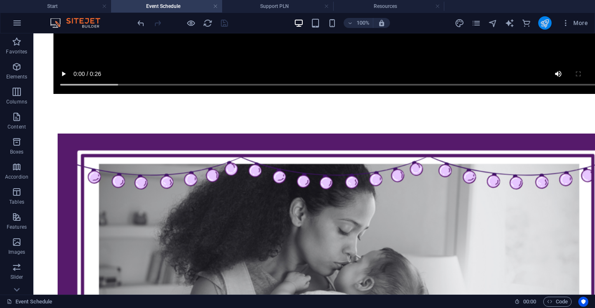
click at [545, 21] on icon "publish" at bounding box center [545, 23] width 10 height 10
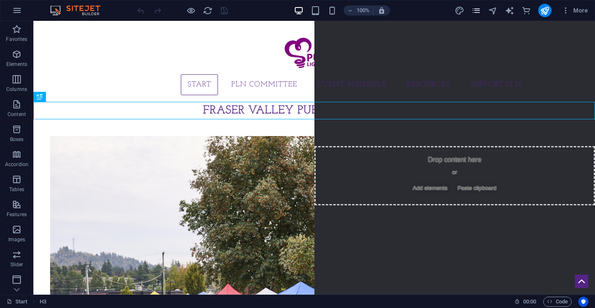
click at [480, 12] on icon "pages" at bounding box center [476, 11] width 10 height 10
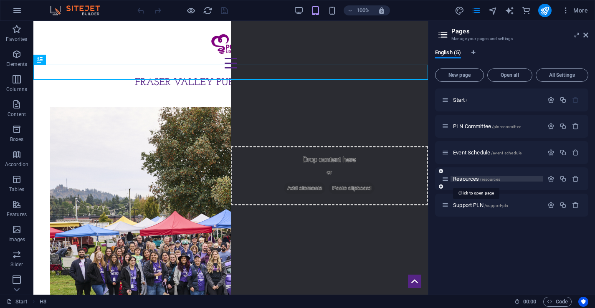
click at [465, 180] on span "Resources /resources" at bounding box center [476, 179] width 47 height 6
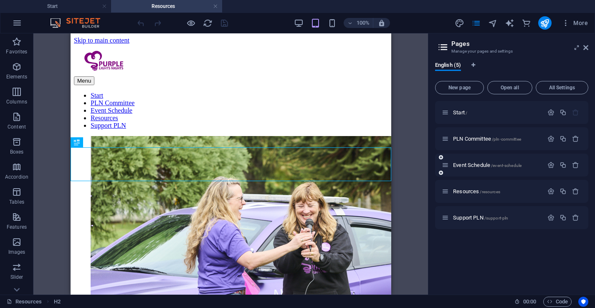
scroll to position [306, 0]
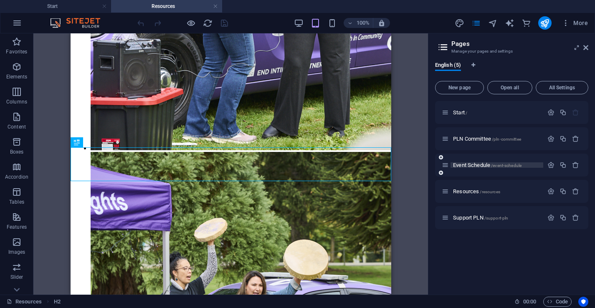
click at [464, 165] on span "Event Schedule /event-schedule" at bounding box center [487, 165] width 68 height 6
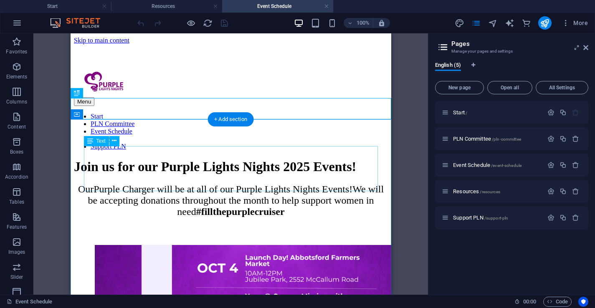
scroll to position [0, 0]
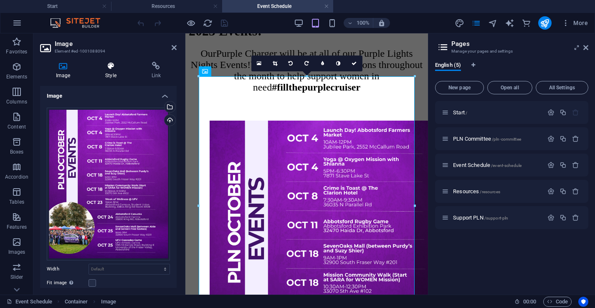
click at [114, 68] on icon at bounding box center [110, 66] width 43 height 8
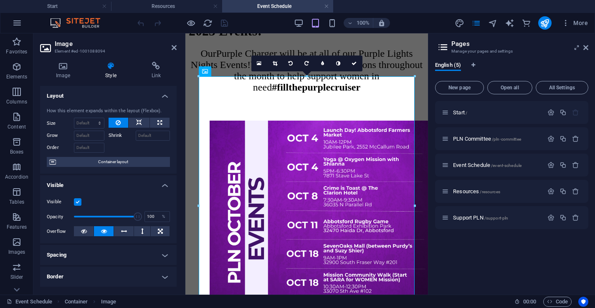
scroll to position [151, 0]
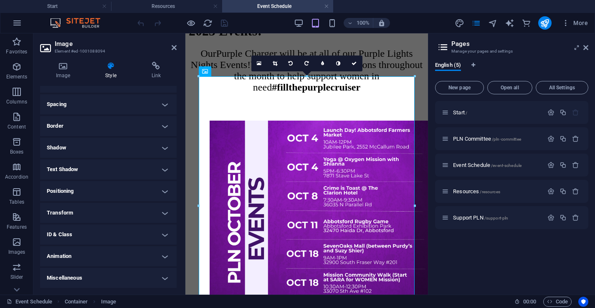
click at [76, 141] on h4 "Shadow" at bounding box center [108, 148] width 137 height 20
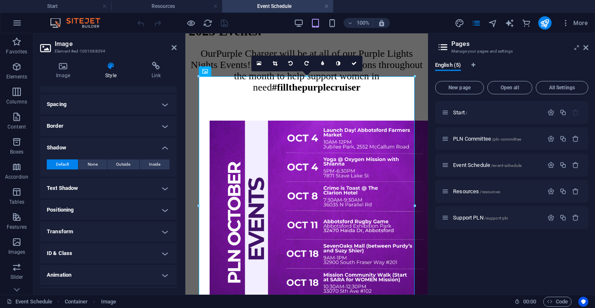
click at [74, 129] on h4 "Border" at bounding box center [108, 126] width 137 height 20
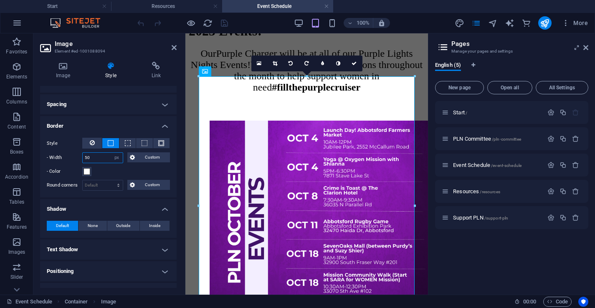
click at [102, 158] on input "50" at bounding box center [103, 158] width 40 height 10
type input "30"
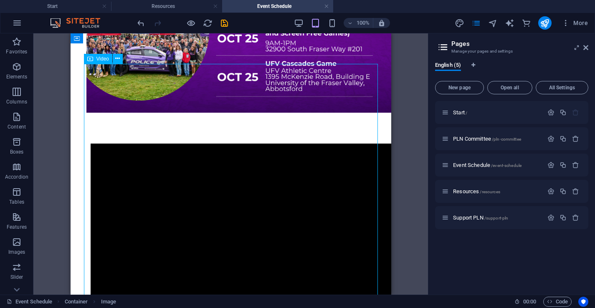
select select "%"
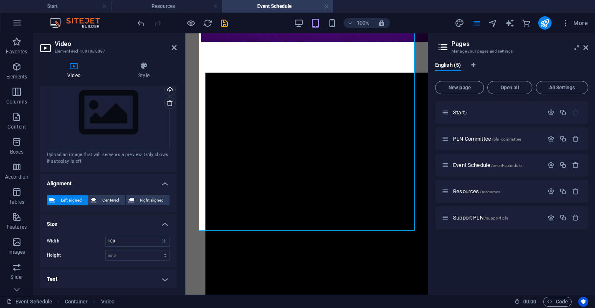
scroll to position [190, 0]
click at [142, 76] on h4 "Style" at bounding box center [144, 71] width 66 height 18
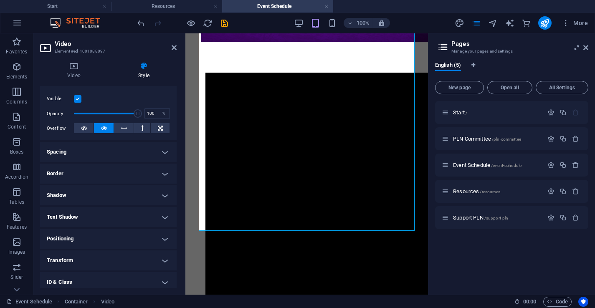
scroll to position [151, 0]
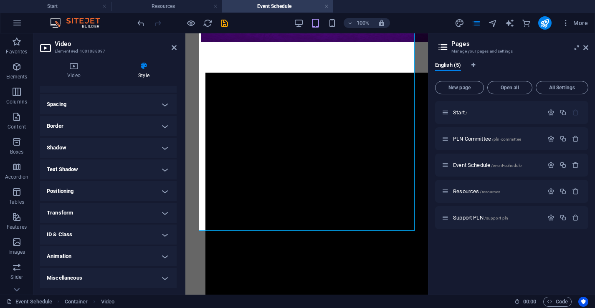
click at [68, 126] on h4 "Border" at bounding box center [108, 126] width 137 height 20
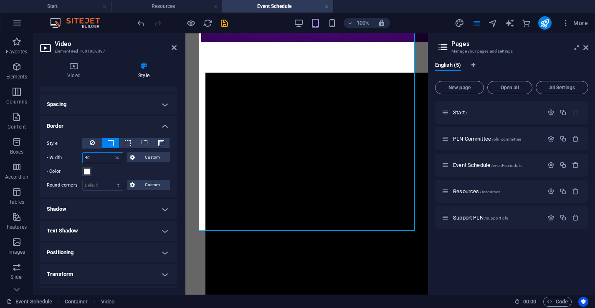
click at [96, 158] on input "40" at bounding box center [103, 158] width 40 height 10
type input "20"
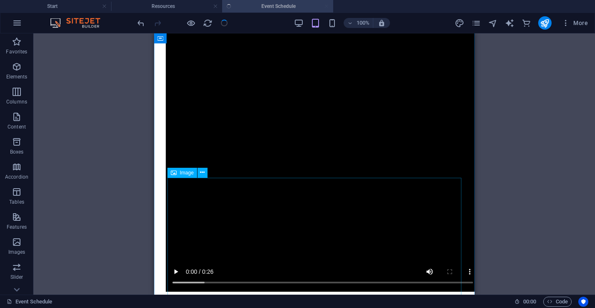
scroll to position [770, 0]
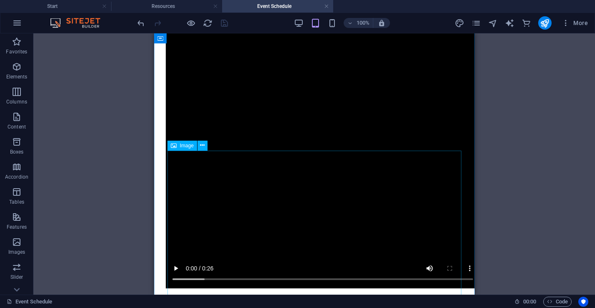
select select "px"
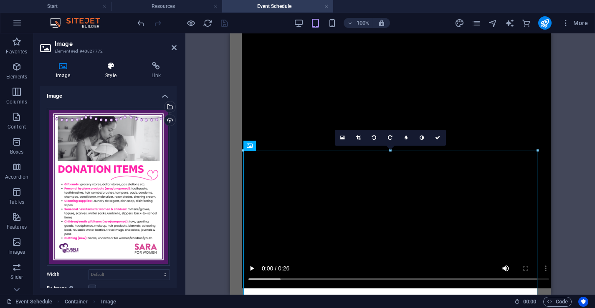
click at [115, 62] on icon at bounding box center [110, 66] width 43 height 8
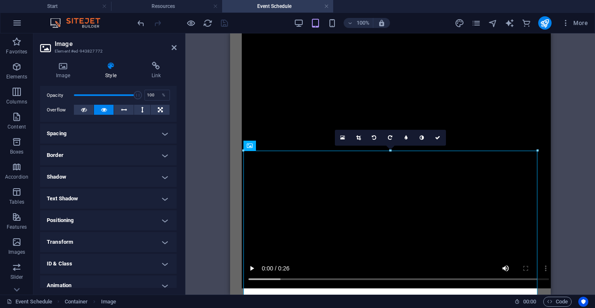
scroll to position [151, 0]
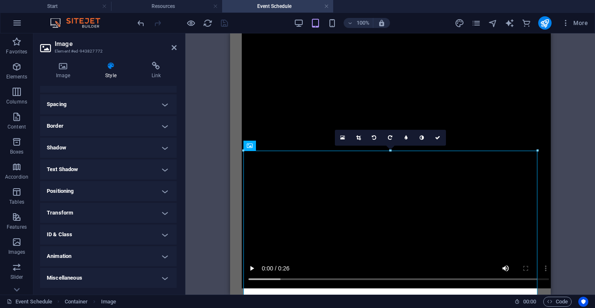
click at [61, 125] on h4 "Border" at bounding box center [108, 126] width 137 height 20
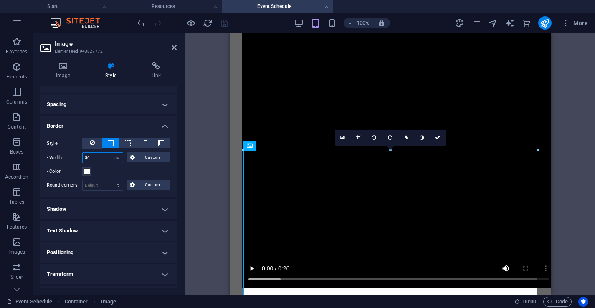
click at [95, 159] on input "50" at bounding box center [103, 158] width 40 height 10
type input "30"
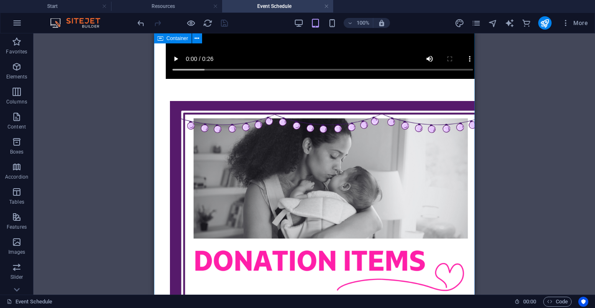
scroll to position [991, 0]
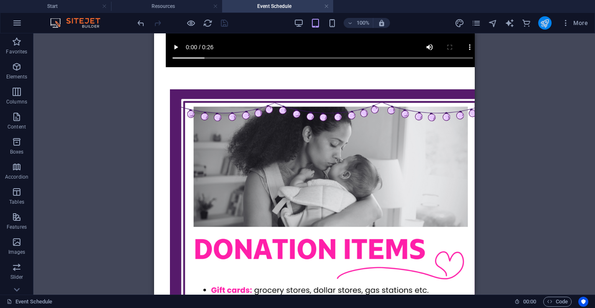
click at [546, 26] on icon "publish" at bounding box center [545, 23] width 10 height 10
